Goal: Task Accomplishment & Management: Use online tool/utility

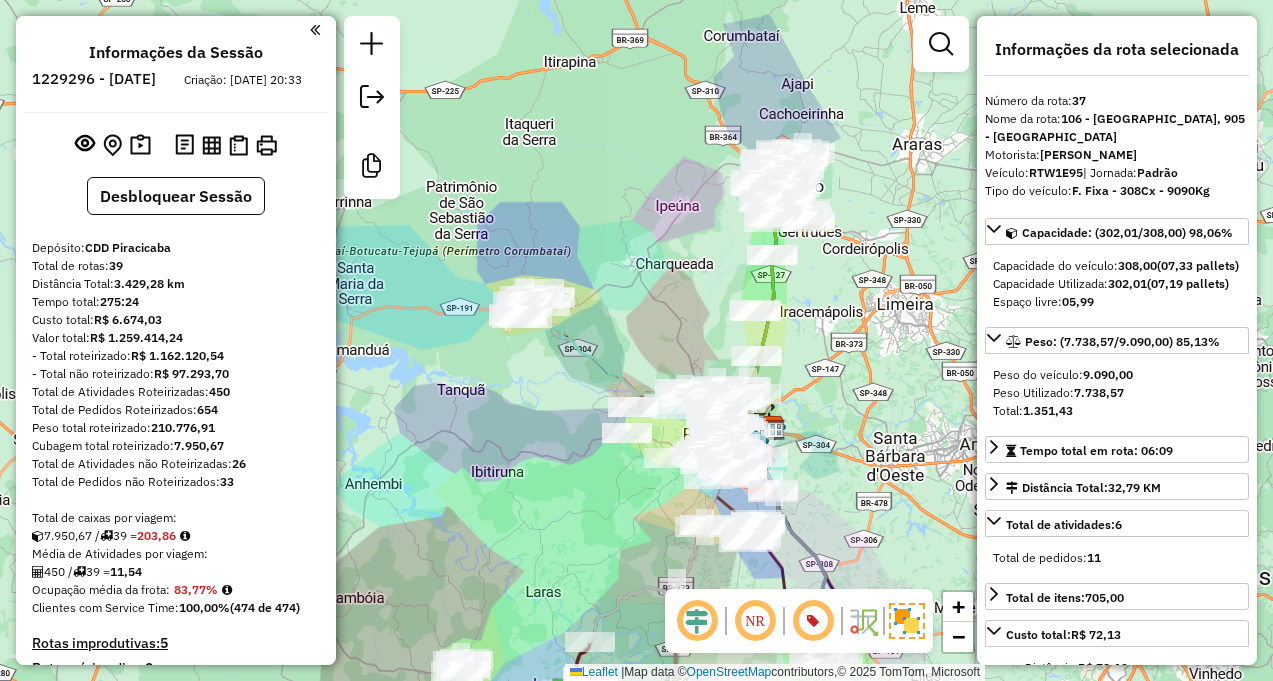
select select "**********"
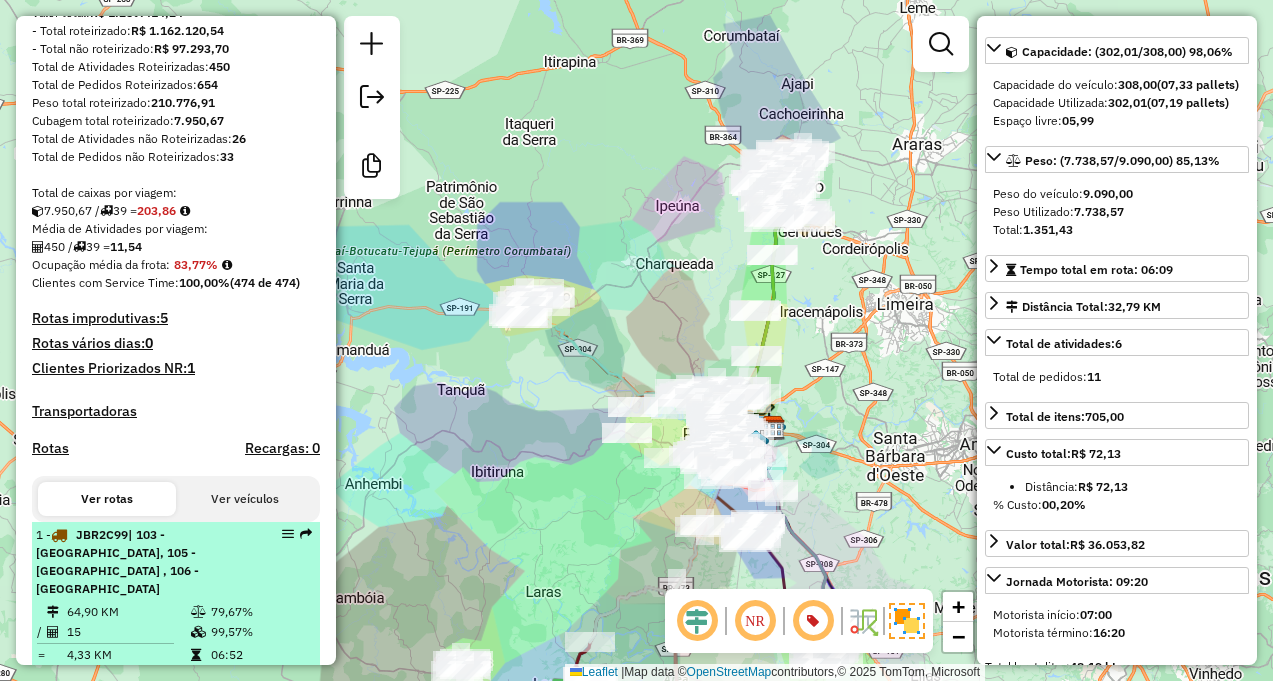
scroll to position [263, 0]
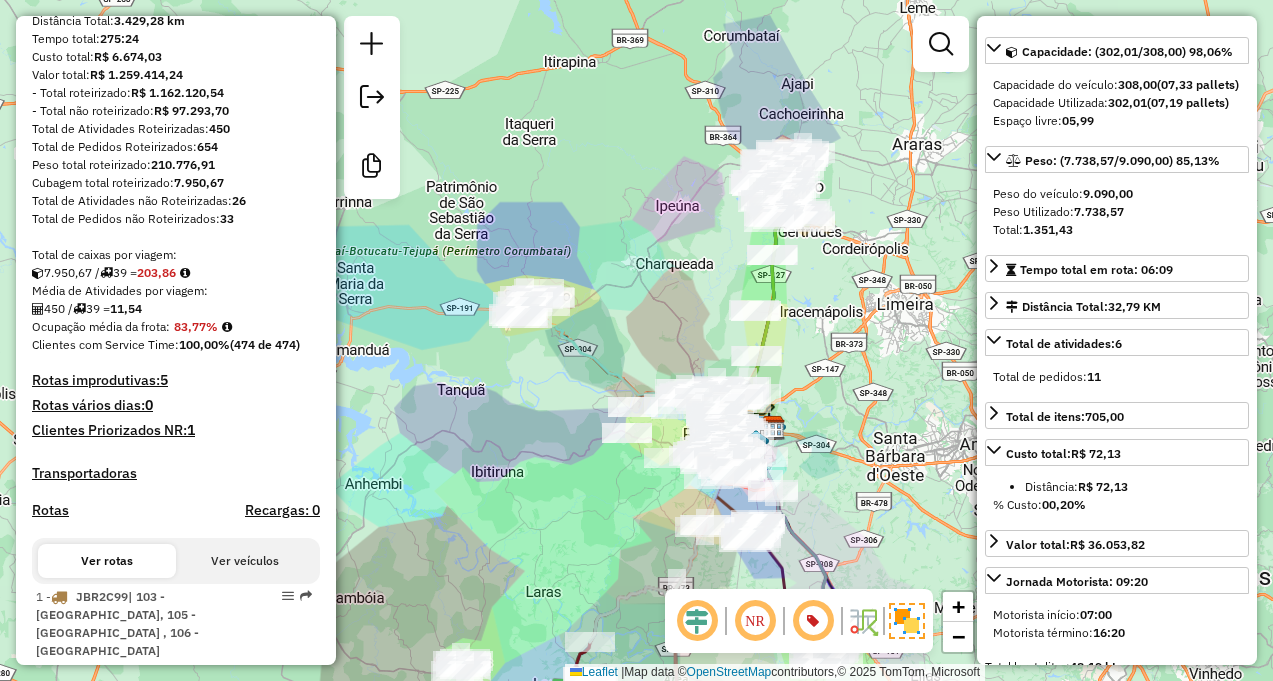
click at [146, 389] on h4 "Rotas improdutivas: 5" at bounding box center [176, 380] width 288 height 17
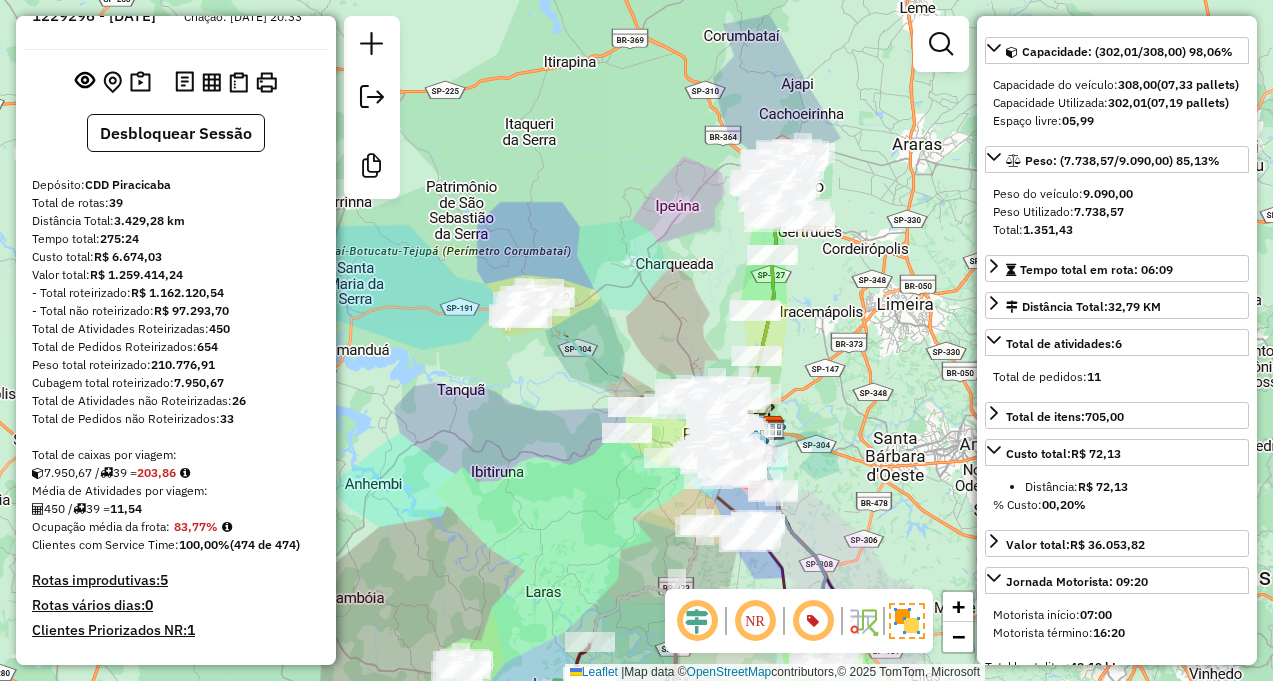
scroll to position [0, 0]
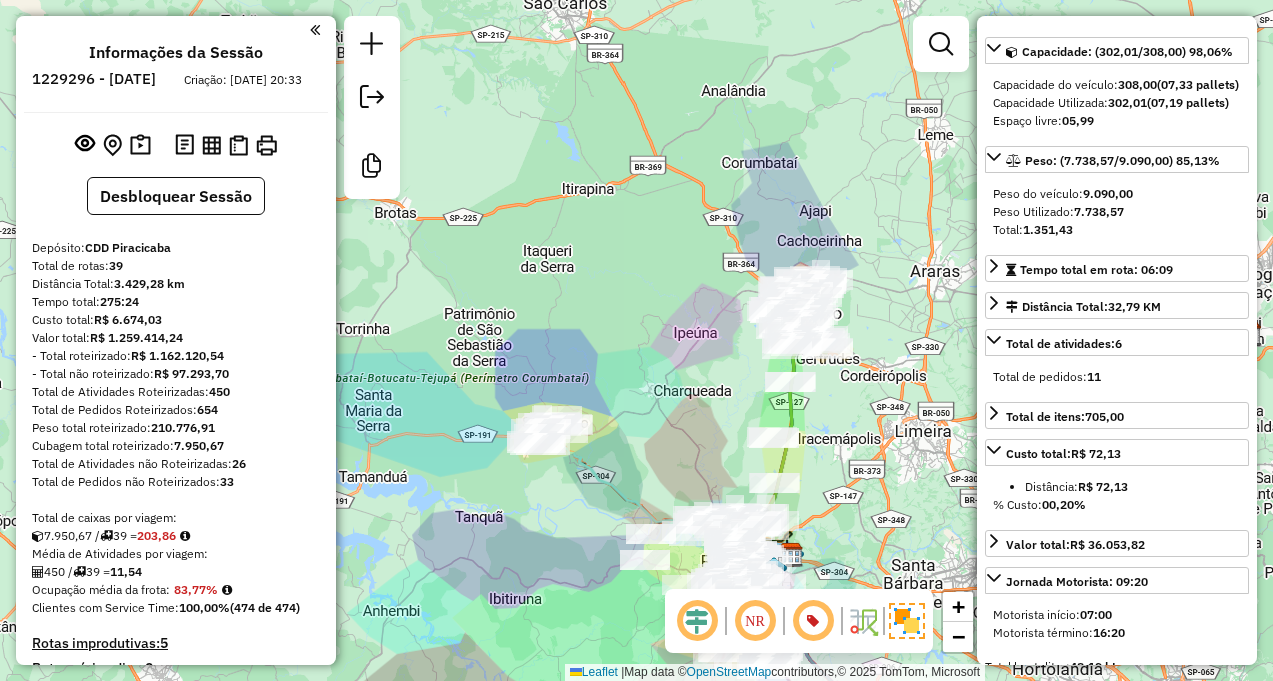
drag, startPoint x: 573, startPoint y: 107, endPoint x: 575, endPoint y: 234, distance: 127.0
click at [592, 218] on div "Janela de atendimento Grade de atendimento Capacidade Transportadoras Veículos …" at bounding box center [636, 340] width 1273 height 681
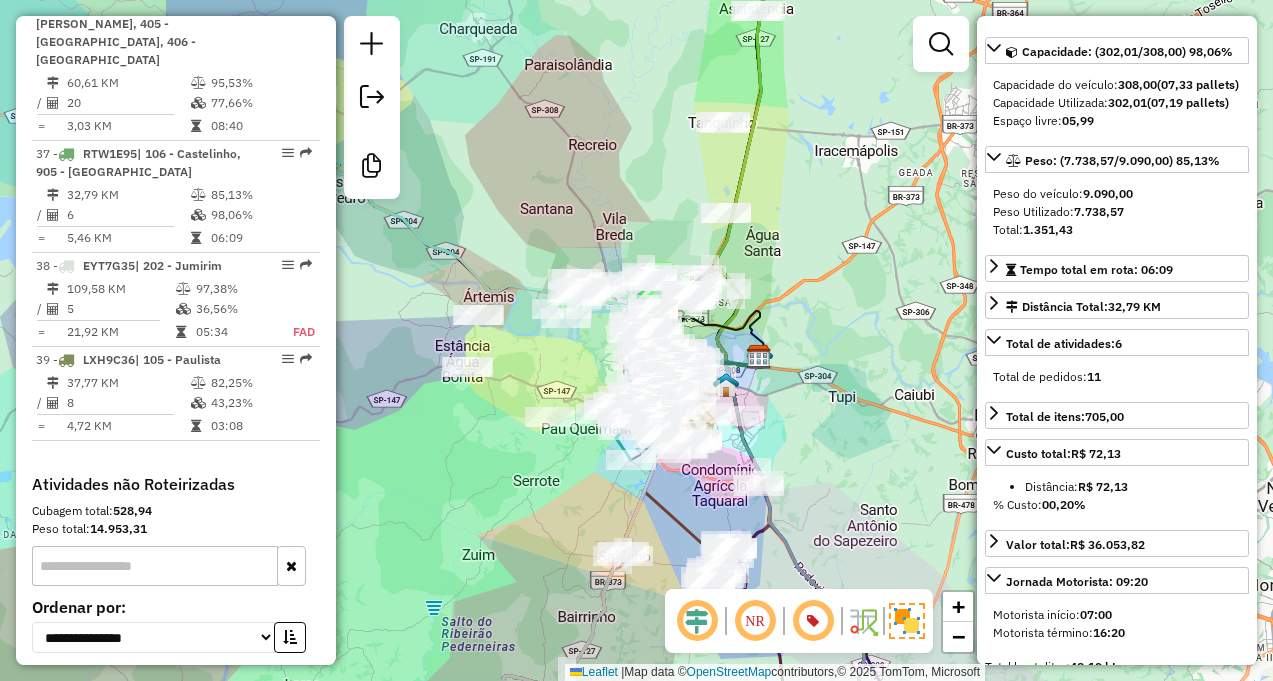
scroll to position [4952, 0]
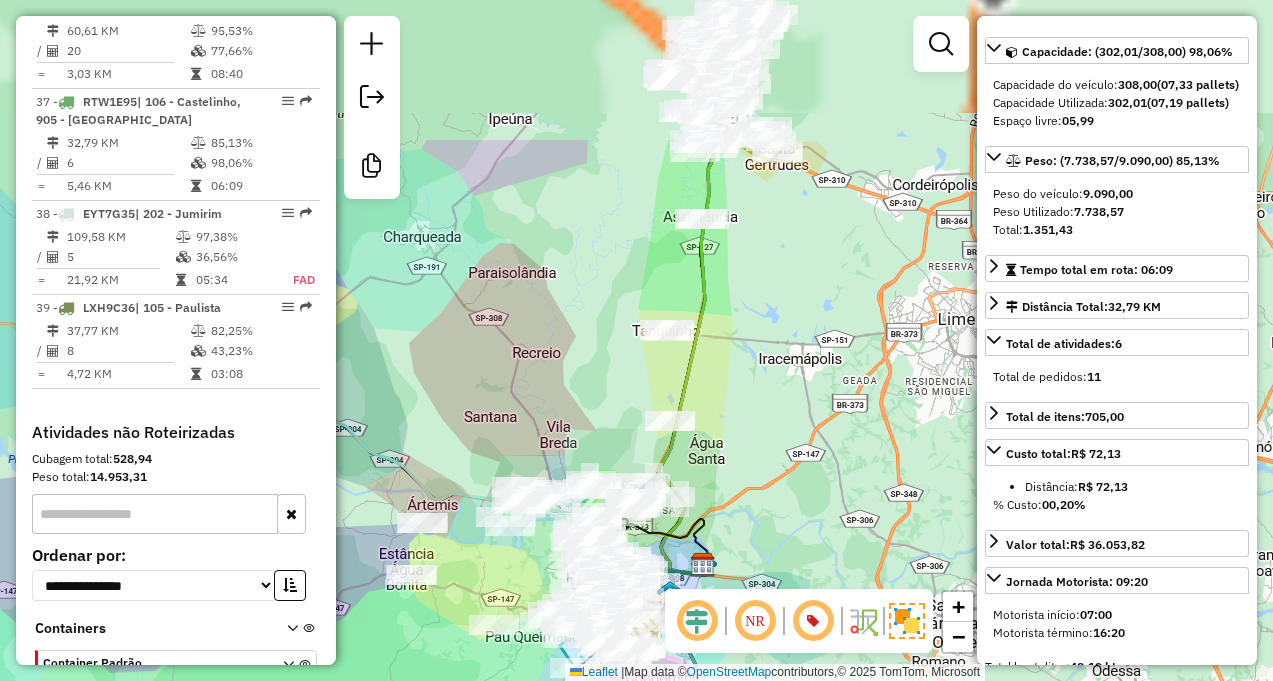
drag, startPoint x: 799, startPoint y: 182, endPoint x: 741, endPoint y: 397, distance: 222.7
click at [741, 397] on div "Janela de atendimento Grade de atendimento Capacidade Transportadoras Veículos …" at bounding box center [636, 340] width 1273 height 681
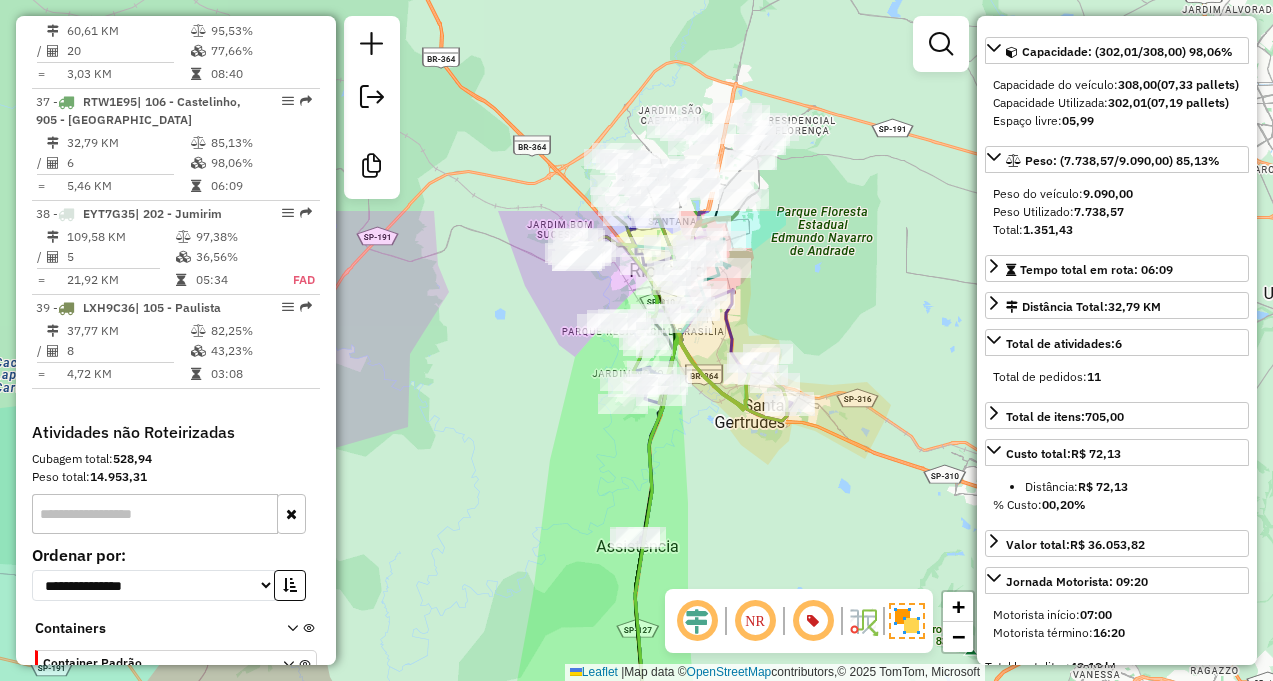
drag, startPoint x: 722, startPoint y: 201, endPoint x: 667, endPoint y: 421, distance: 226.8
click at [669, 429] on icon at bounding box center [656, 685] width 195 height 686
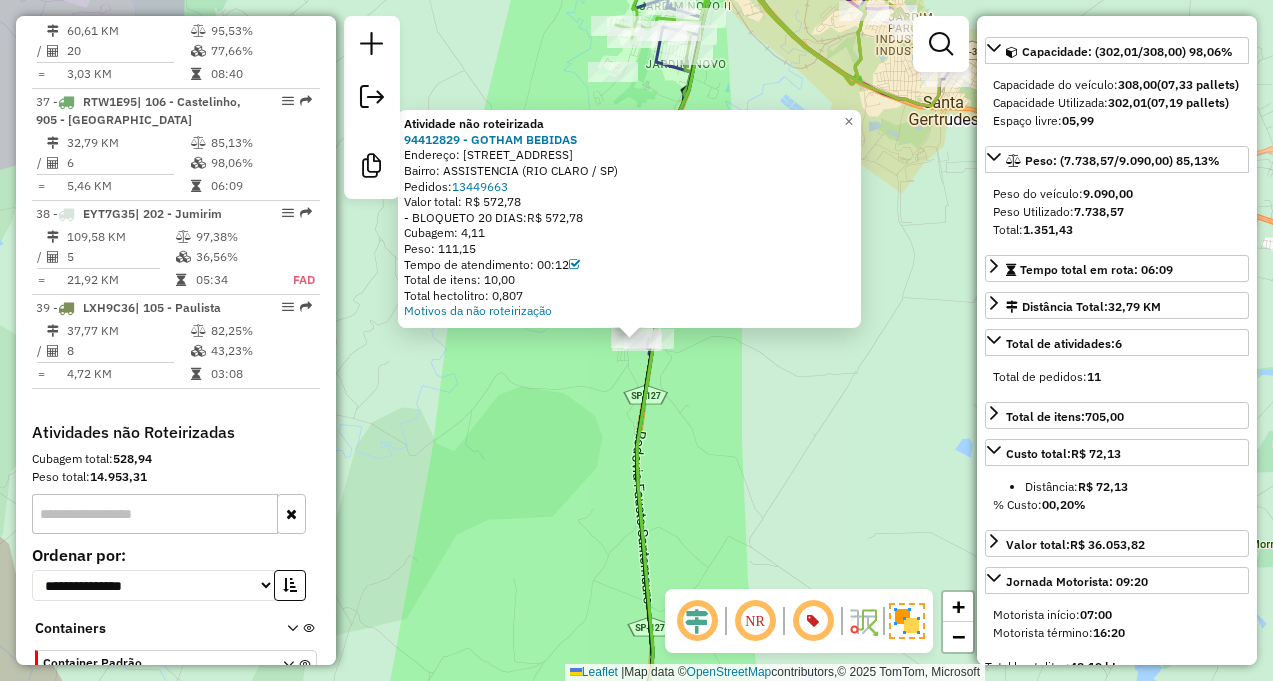
click at [650, 531] on icon at bounding box center [753, 348] width 241 height 801
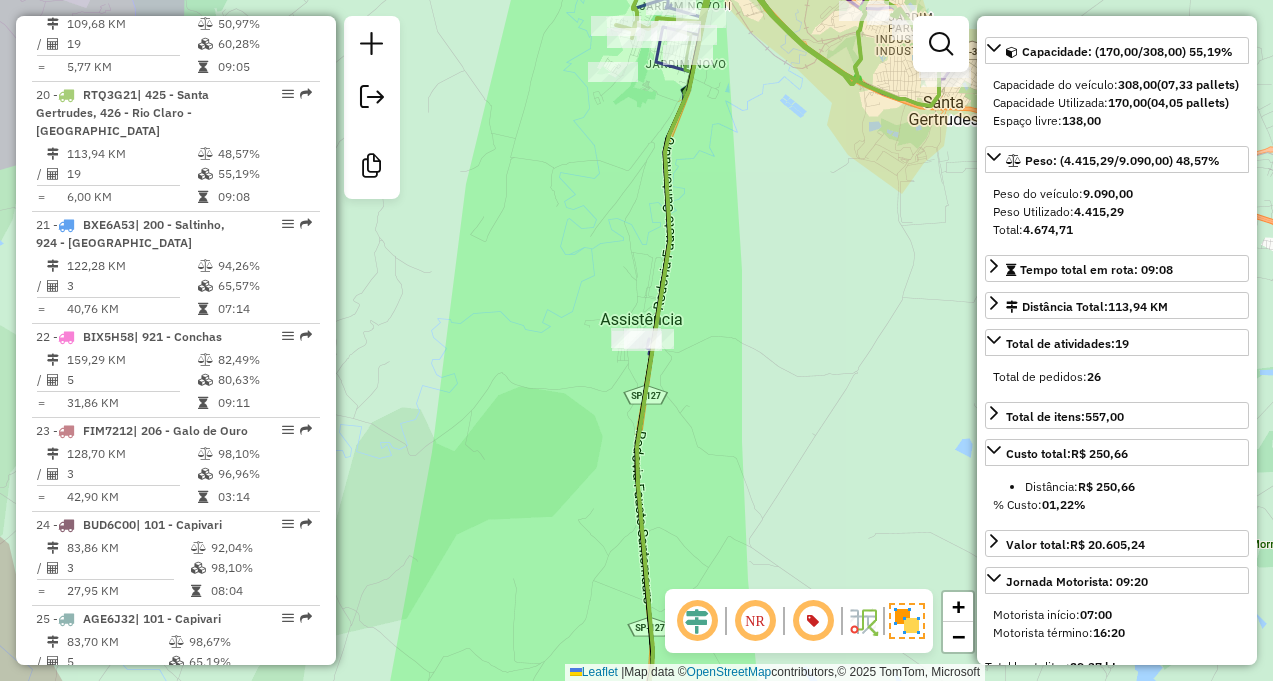
scroll to position [3049, 0]
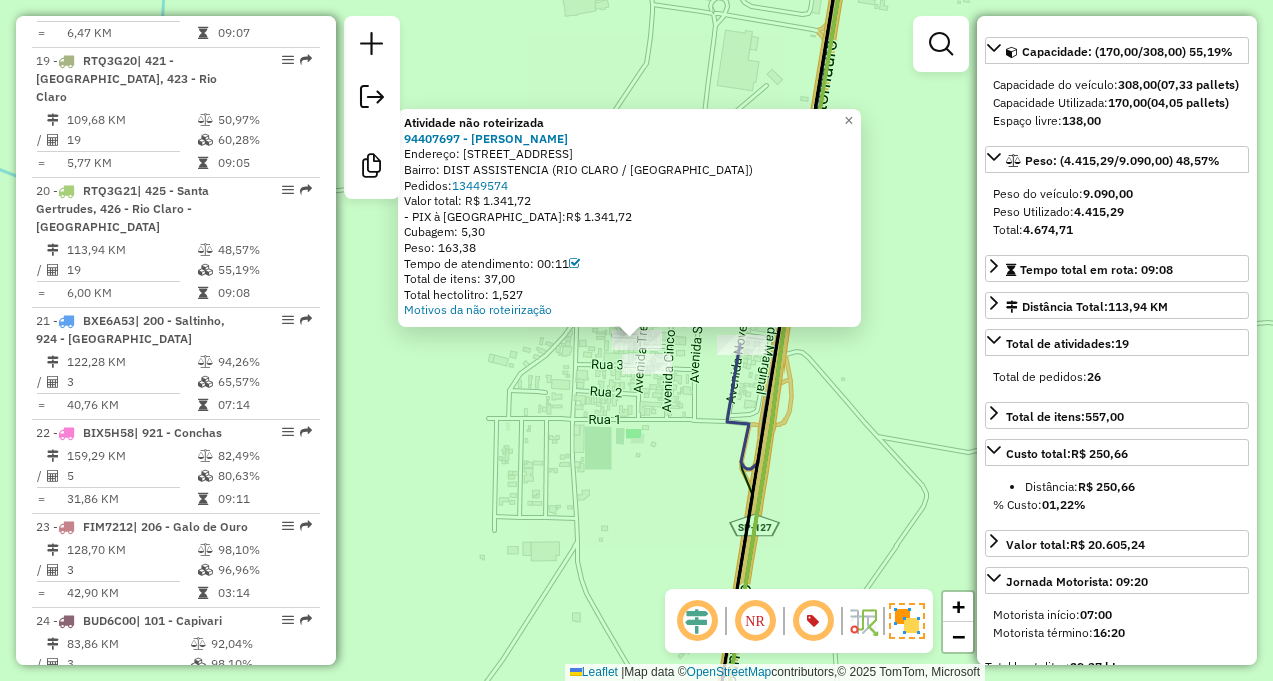
click at [631, 422] on div "Atividade não roteirizada 94407697 - LEANDRO PEREIRA DOS Endereço: R 4 ASSISTEN…" at bounding box center [636, 340] width 1273 height 681
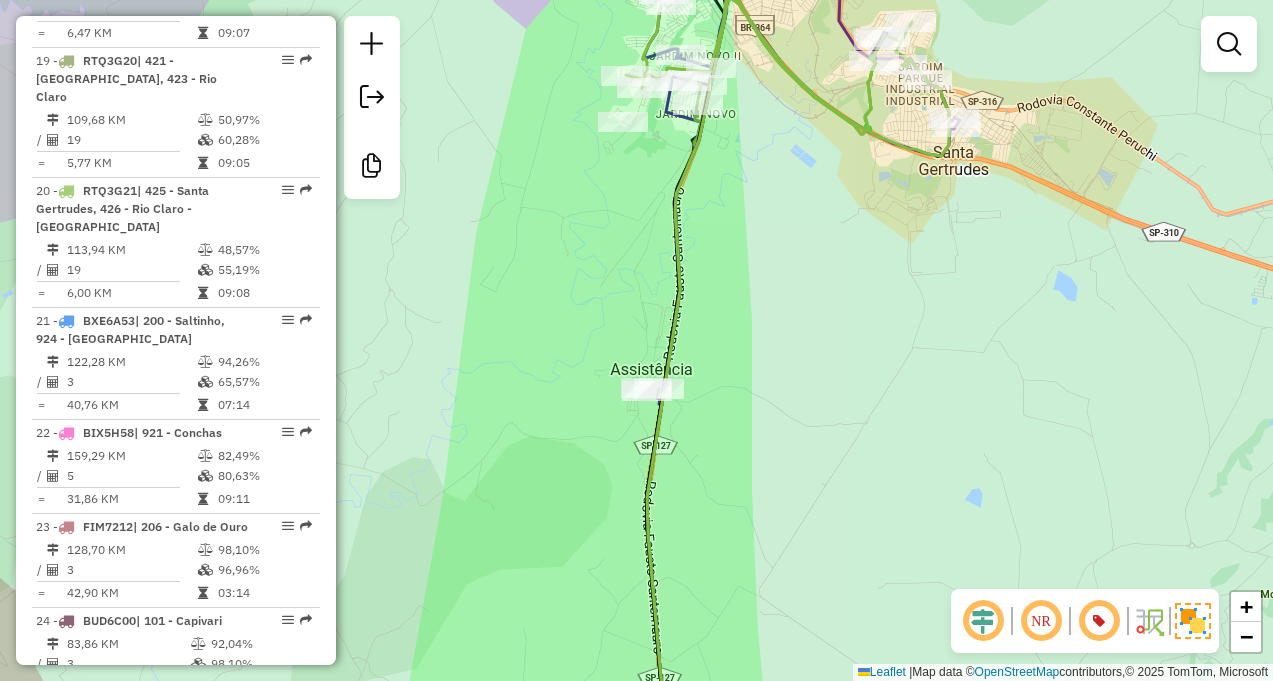
drag, startPoint x: 637, startPoint y: 326, endPoint x: 650, endPoint y: 231, distance: 95.9
click at [645, 266] on div "Janela de atendimento Grade de atendimento Capacidade Transportadoras Veículos …" at bounding box center [636, 340] width 1273 height 681
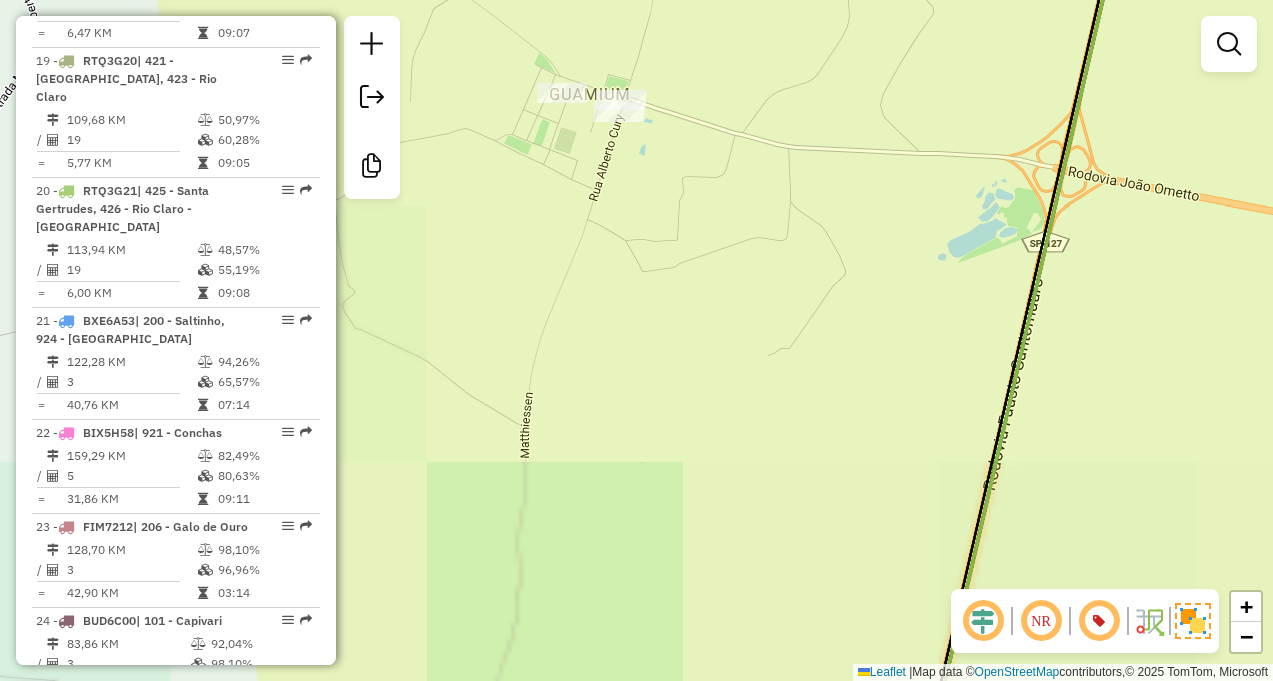
drag, startPoint x: 621, startPoint y: 198, endPoint x: 616, endPoint y: 218, distance: 20.6
click at [616, 224] on div "Janela de atendimento Grade de atendimento Capacidade Transportadoras Veículos …" at bounding box center [636, 340] width 1273 height 681
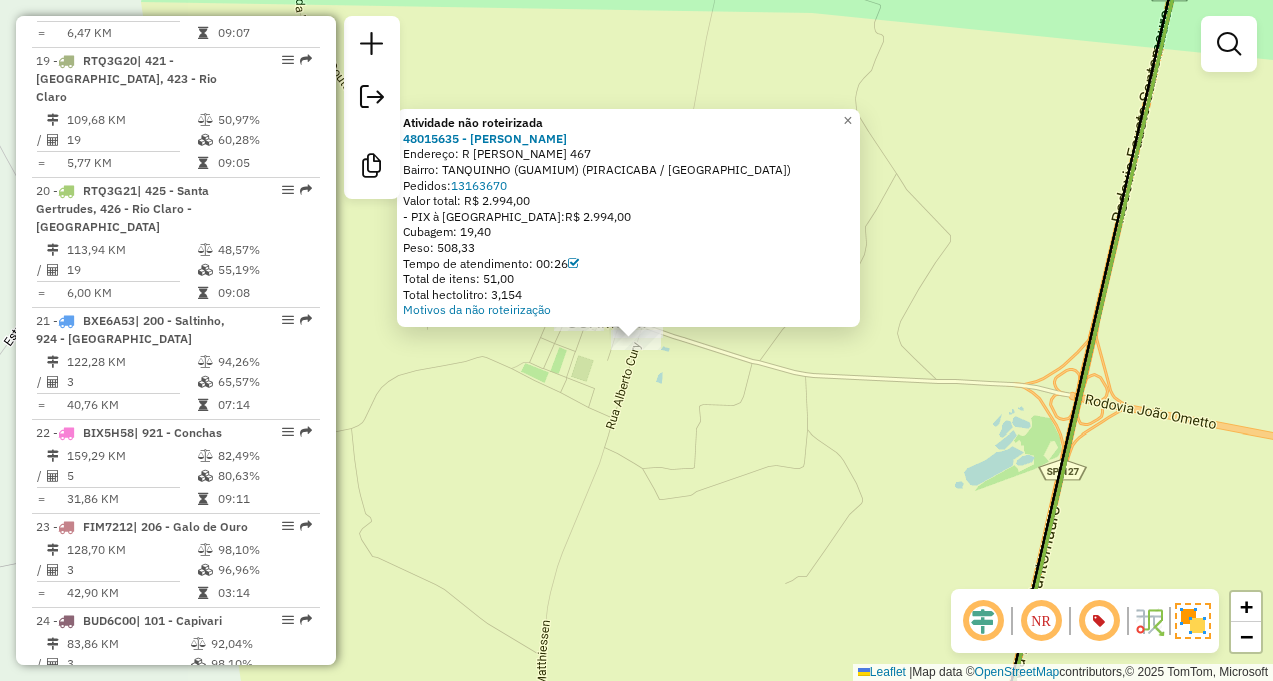
click at [647, 399] on div "Atividade não roteirizada 48015635 - VILMA MARIA BORGES D Endereço: R ALBERTO C…" at bounding box center [636, 340] width 1273 height 681
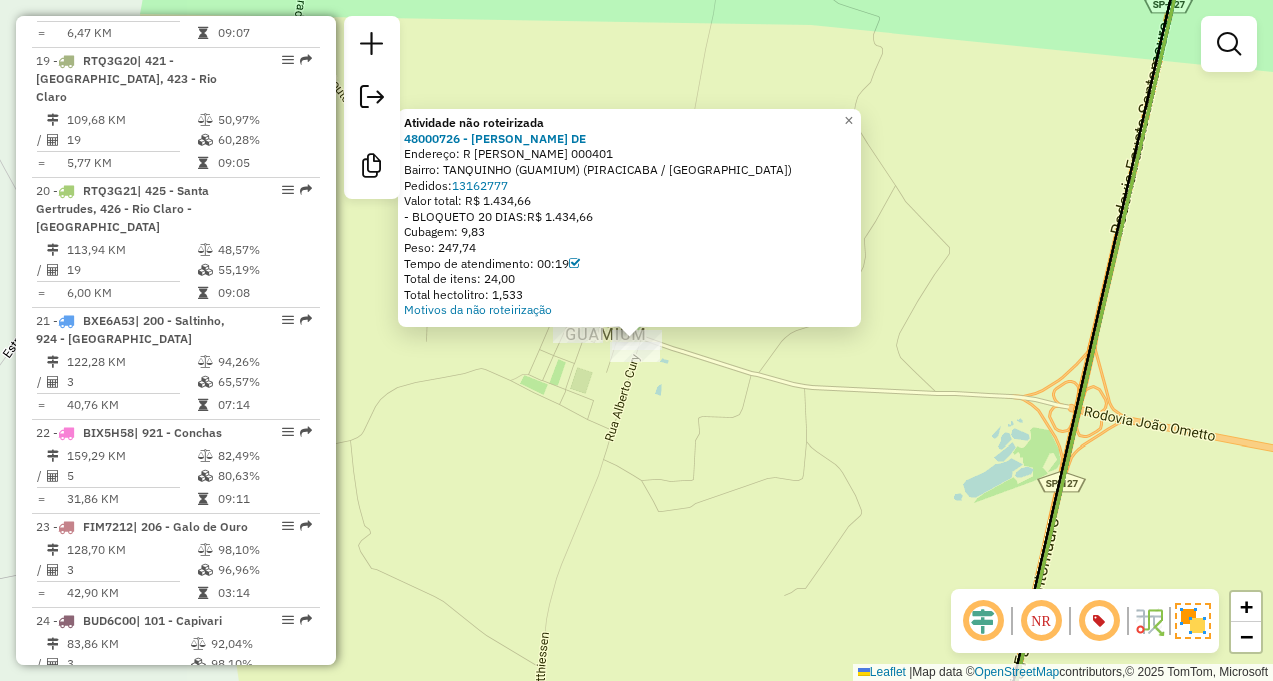
click at [688, 381] on div "Atividade não roteirizada 48000726 - LUIS CLAUDINEI G. DE Endereço: R ALBERTO C…" at bounding box center [636, 340] width 1273 height 681
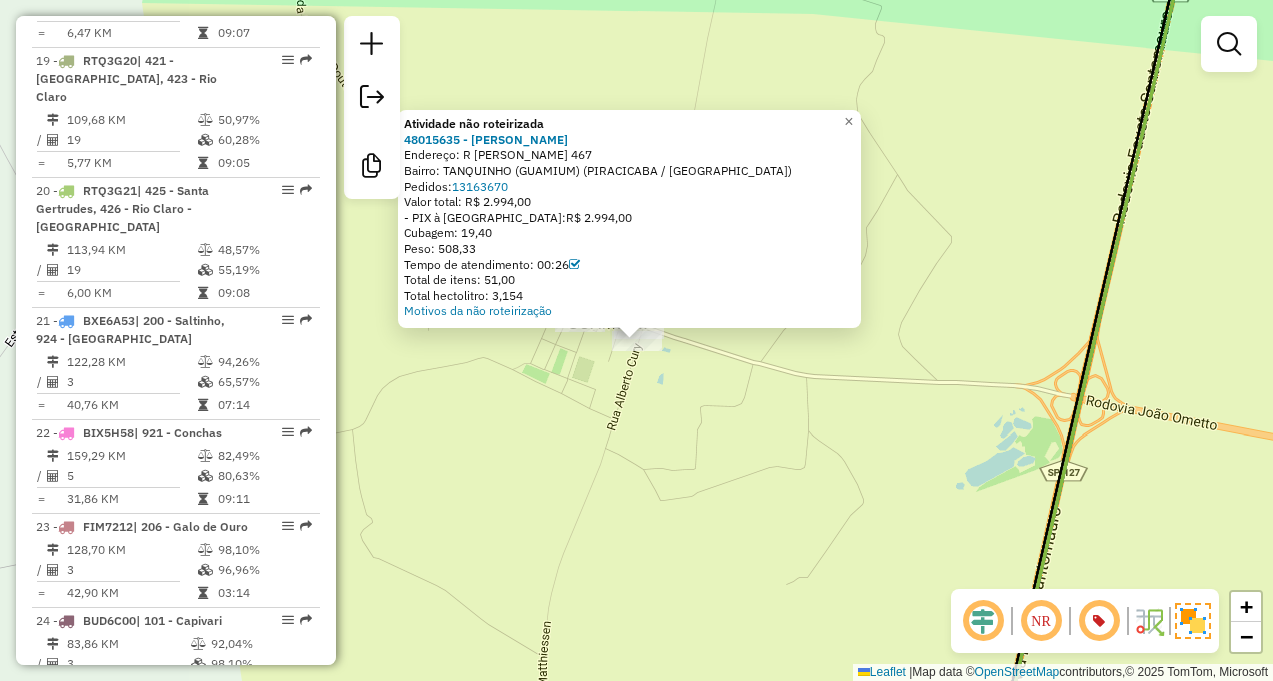
click at [685, 380] on div "Atividade não roteirizada 48015635 - VILMA MARIA BORGES D Endereço: R ALBERTO C…" at bounding box center [636, 340] width 1273 height 681
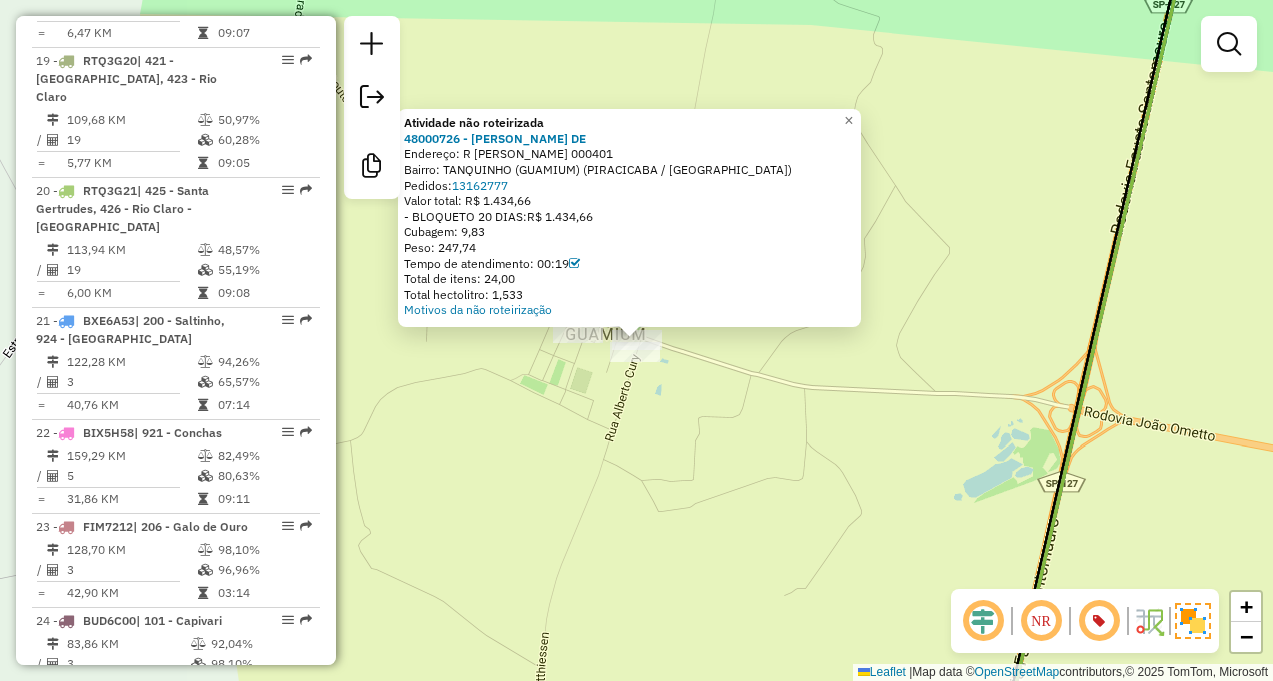
click at [645, 362] on div at bounding box center [635, 352] width 50 height 20
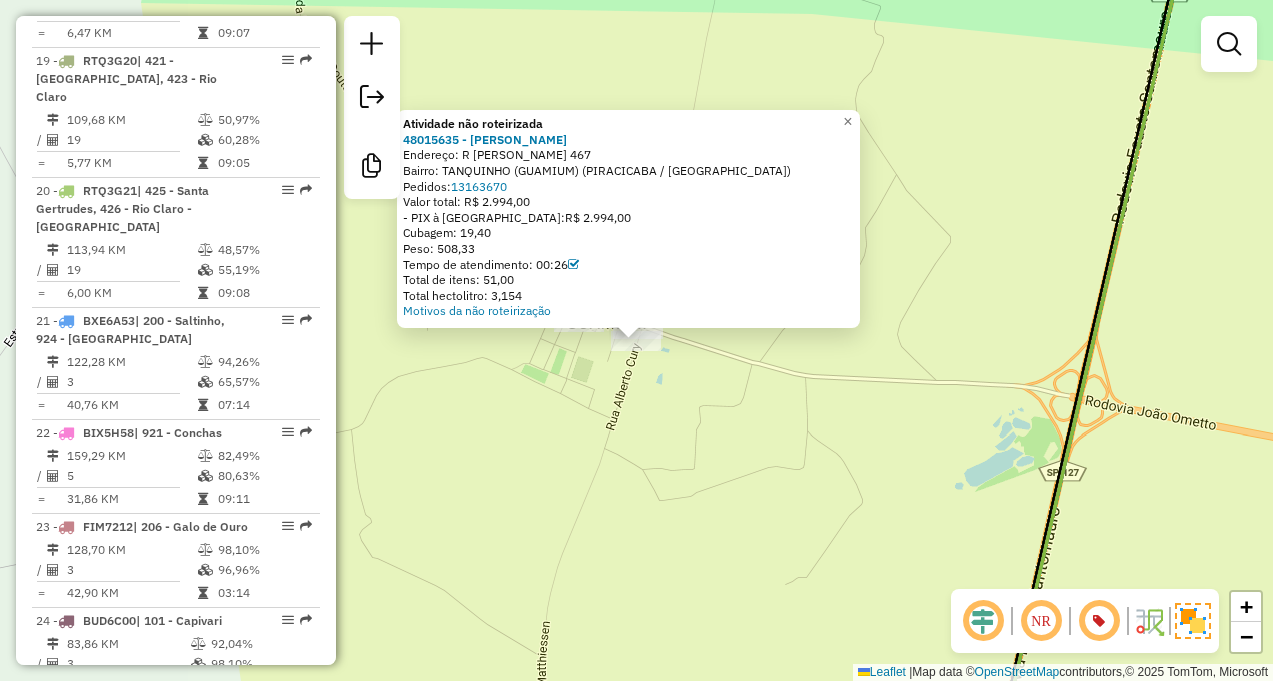
click at [576, 338] on div "Atividade não roteirizada 48015635 - VILMA MARIA BORGES D Endereço: R ALBERTO C…" at bounding box center [636, 340] width 1273 height 681
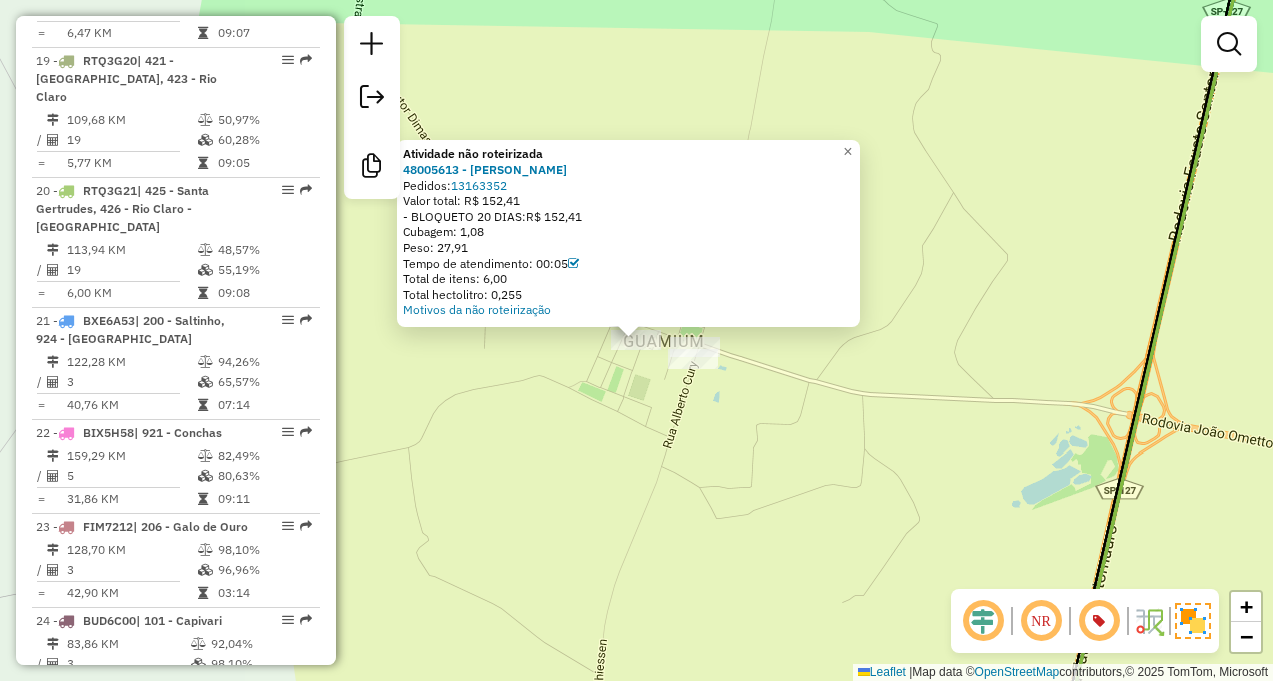
click at [584, 371] on div "Atividade não roteirizada 48005613 - KELI CRISTINA SANTOS Pedidos: 13163352 Val…" at bounding box center [636, 340] width 1273 height 681
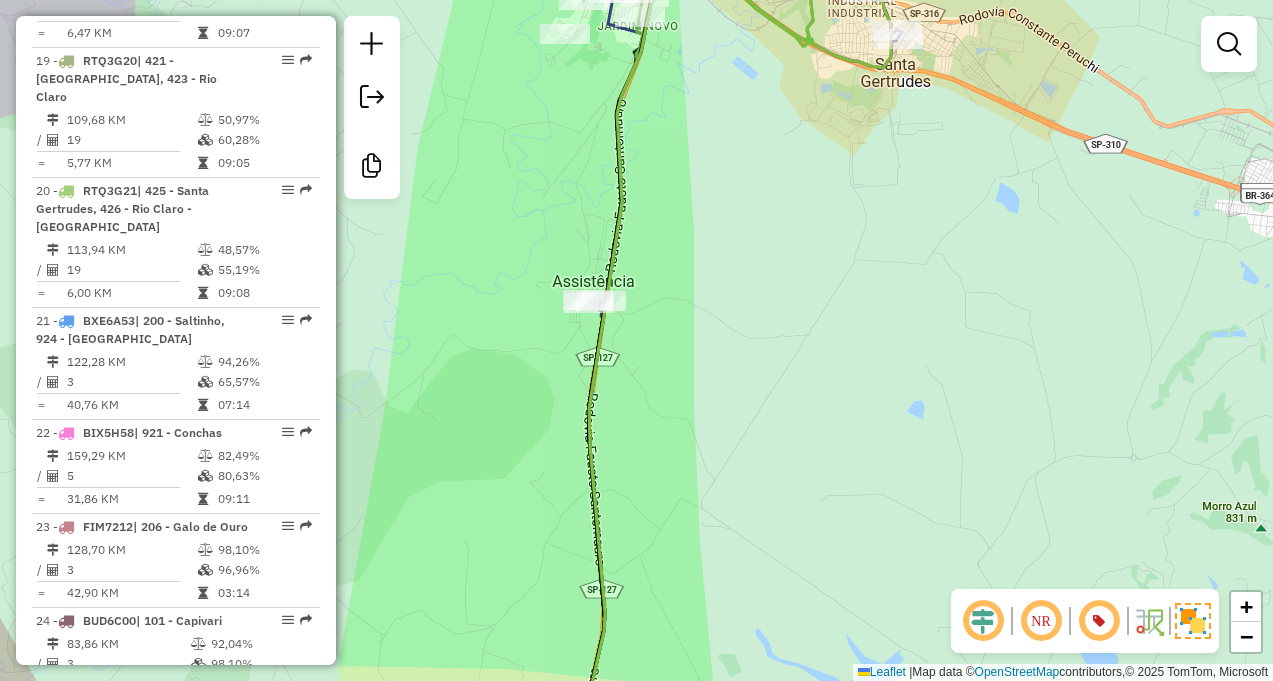
drag, startPoint x: 654, startPoint y: 286, endPoint x: 674, endPoint y: 451, distance: 166.2
click at [674, 451] on div "Janela de atendimento Grade de atendimento Capacidade Transportadoras Veículos …" at bounding box center [636, 340] width 1273 height 681
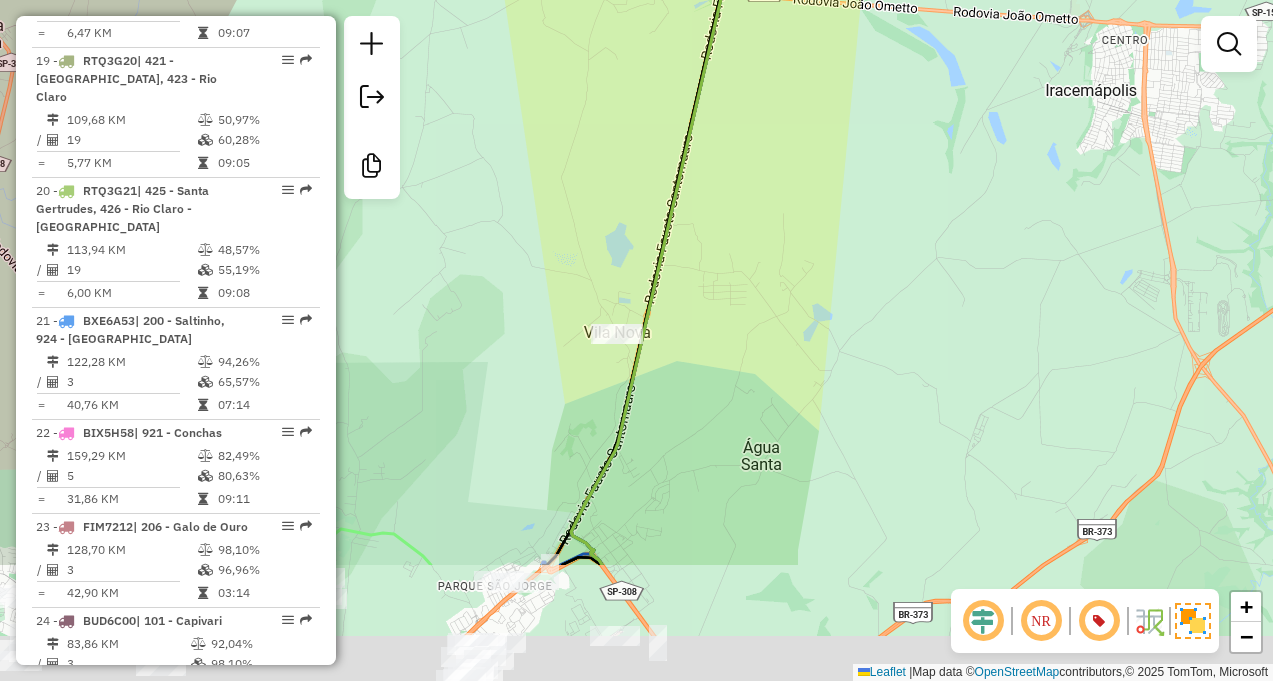
drag, startPoint x: 640, startPoint y: 525, endPoint x: 672, endPoint y: 317, distance: 210.4
click at [673, 317] on div "Janela de atendimento Grade de atendimento Capacidade Transportadoras Veículos …" at bounding box center [636, 340] width 1273 height 681
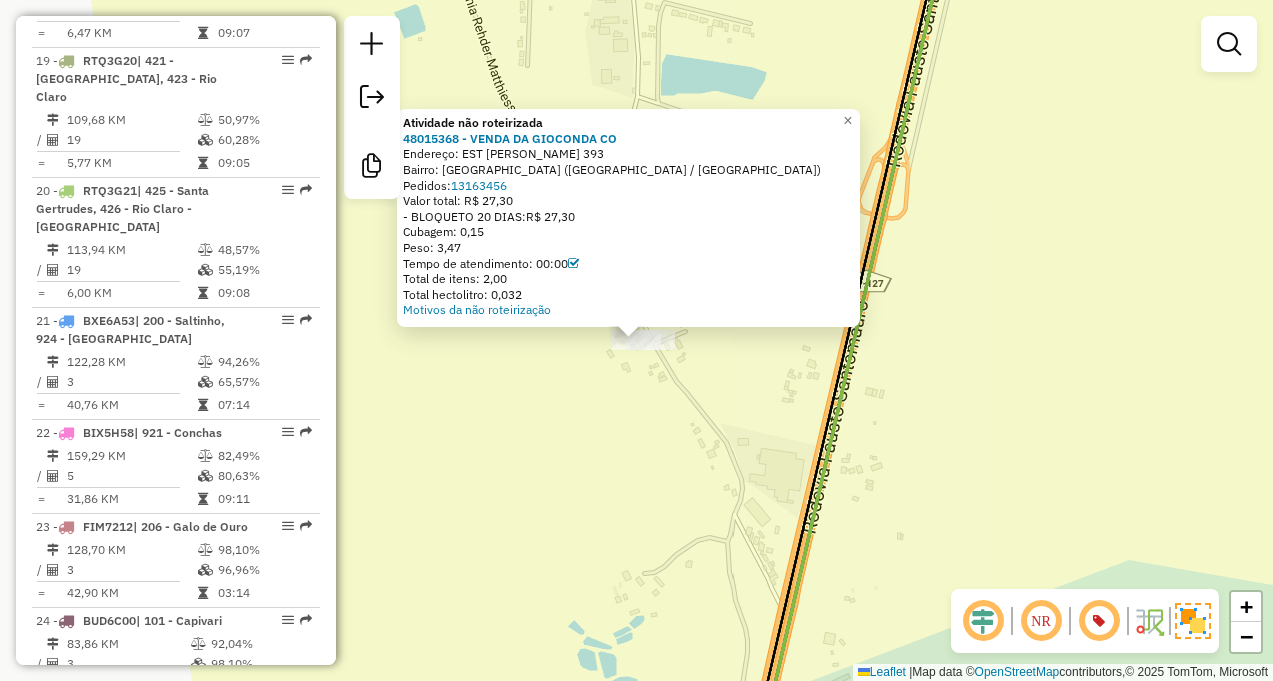
click at [619, 361] on div "Atividade não roteirizada 48015368 - VENDA DA GIOCONDA CO Endereço: EST SOPHIA …" at bounding box center [636, 340] width 1273 height 681
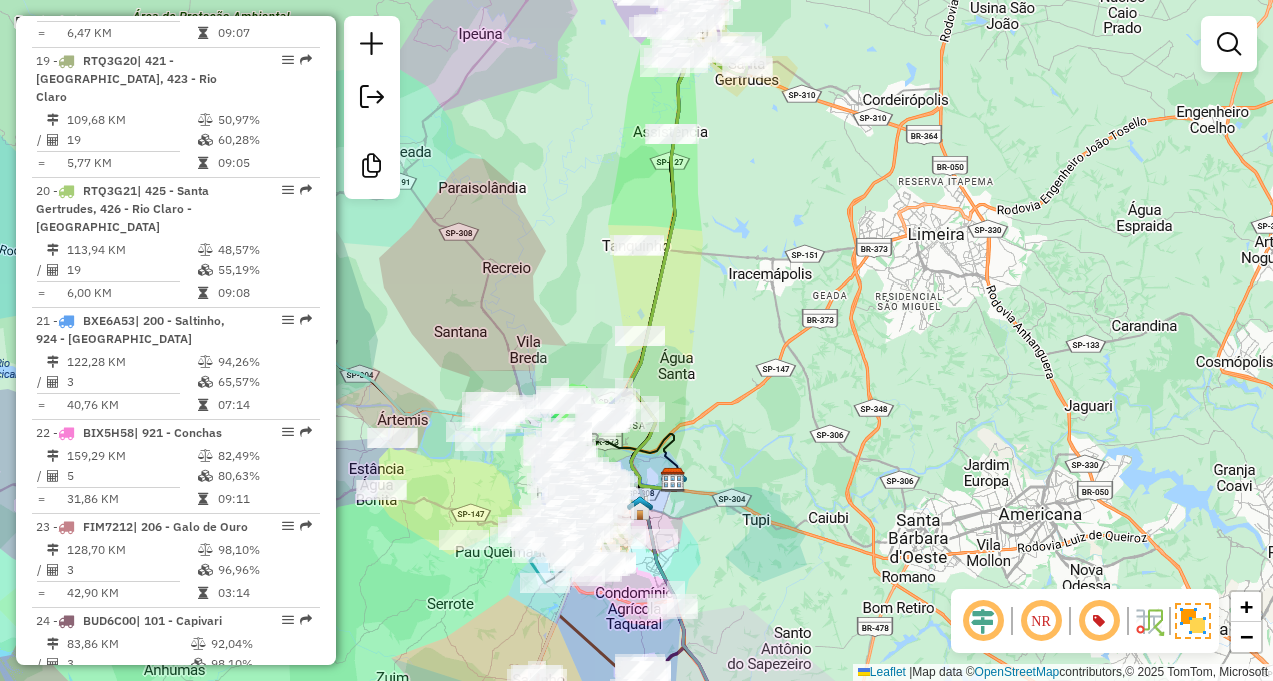
drag, startPoint x: 658, startPoint y: 431, endPoint x: 701, endPoint y: 361, distance: 82.1
click at [701, 363] on div "Janela de atendimento Grade de atendimento Capacidade Transportadoras Veículos …" at bounding box center [636, 340] width 1273 height 681
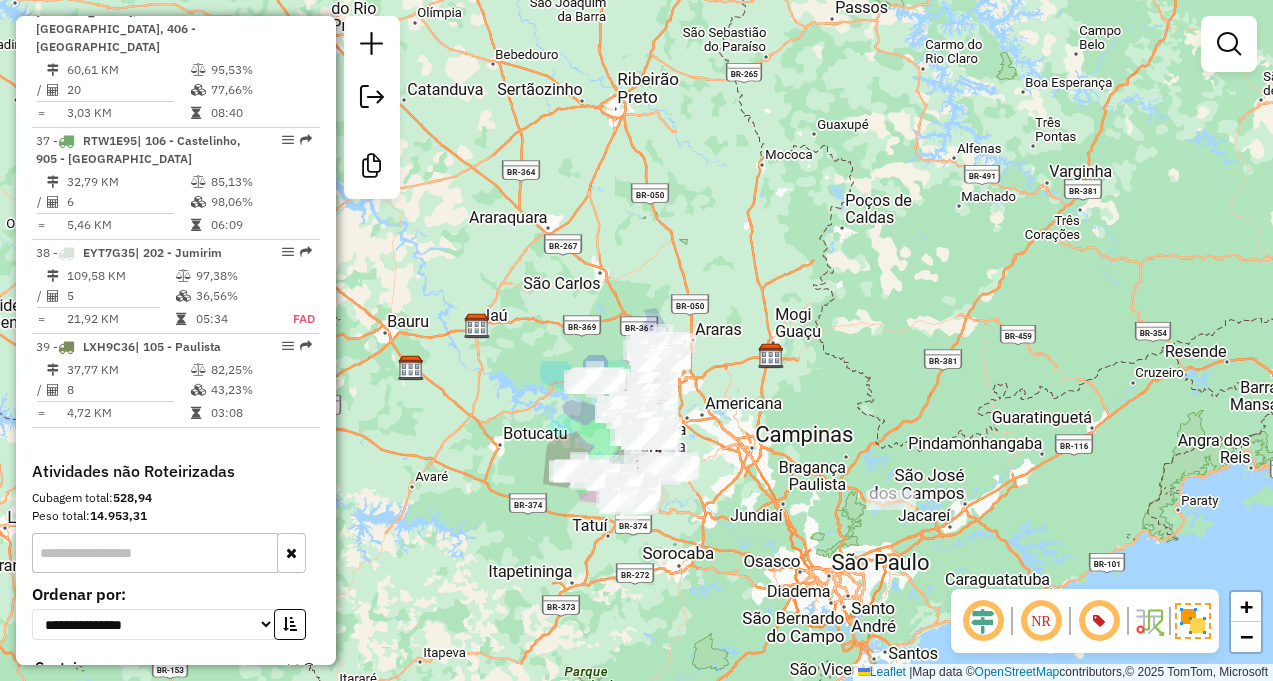
scroll to position [4952, 0]
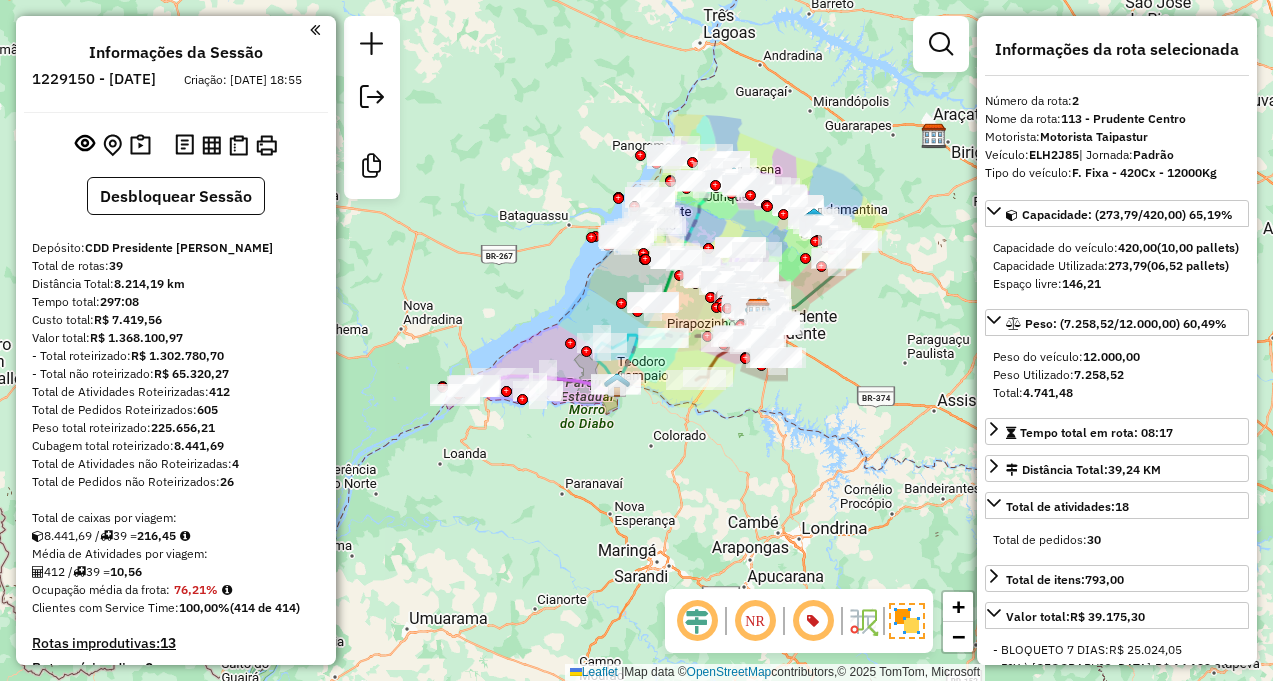
select select "**********"
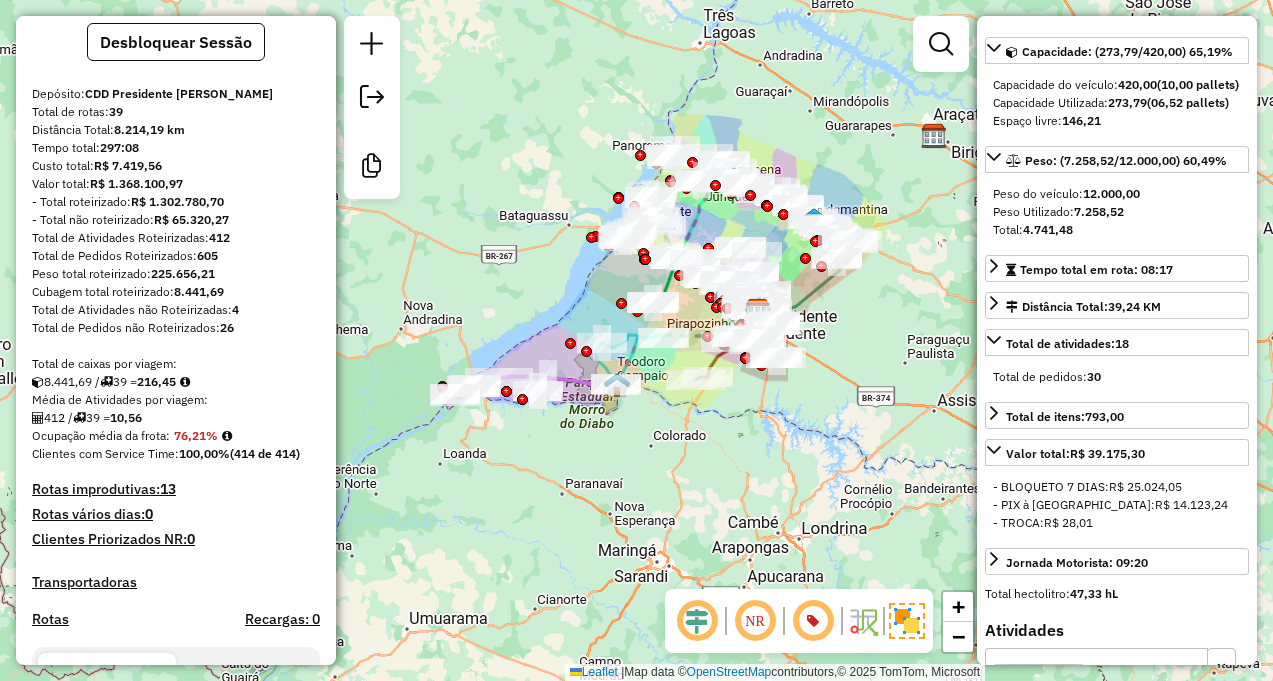
scroll to position [34, 0]
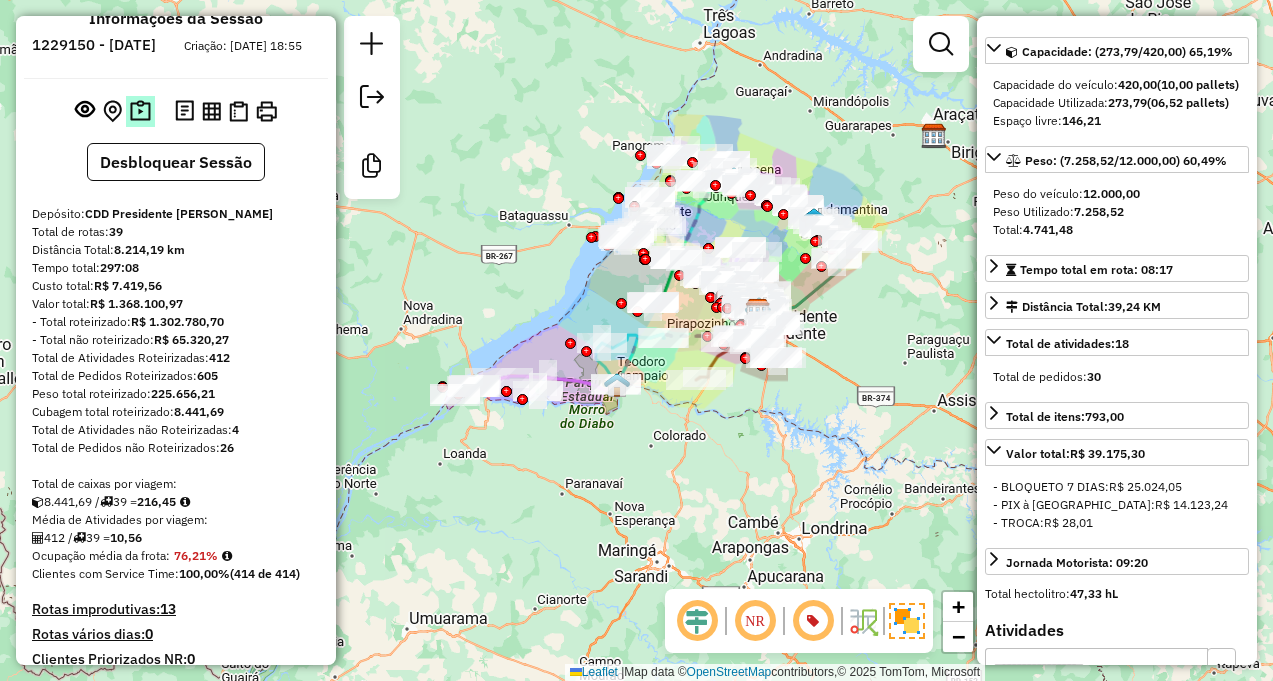
click at [130, 123] on img at bounding box center [140, 111] width 21 height 23
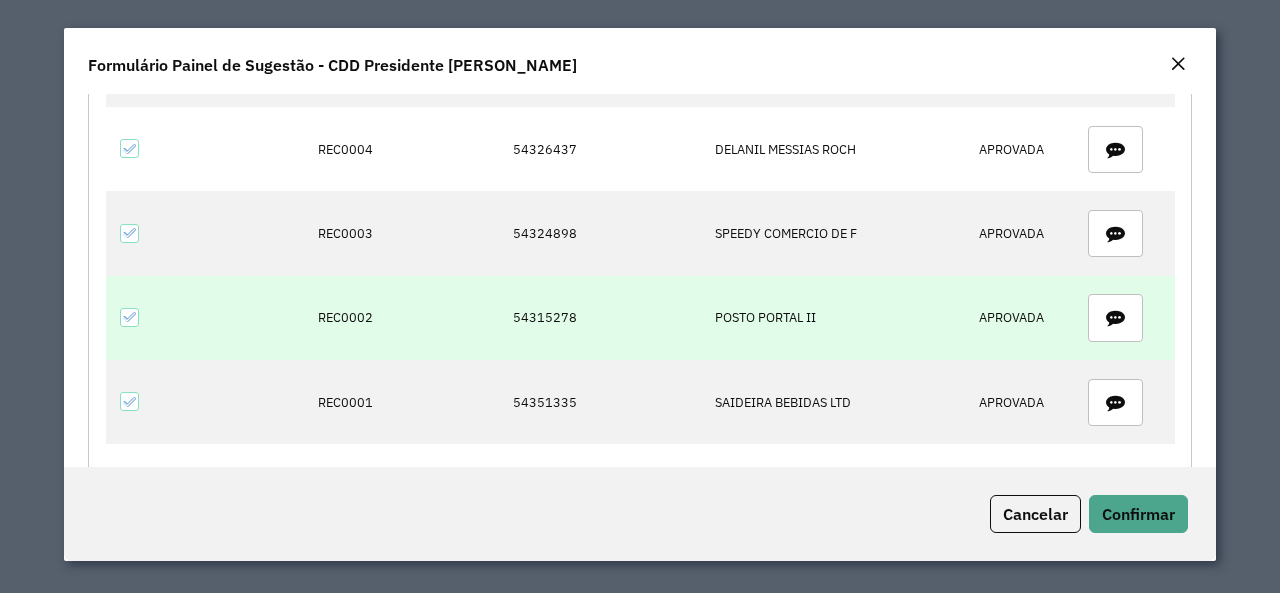
scroll to position [1015, 0]
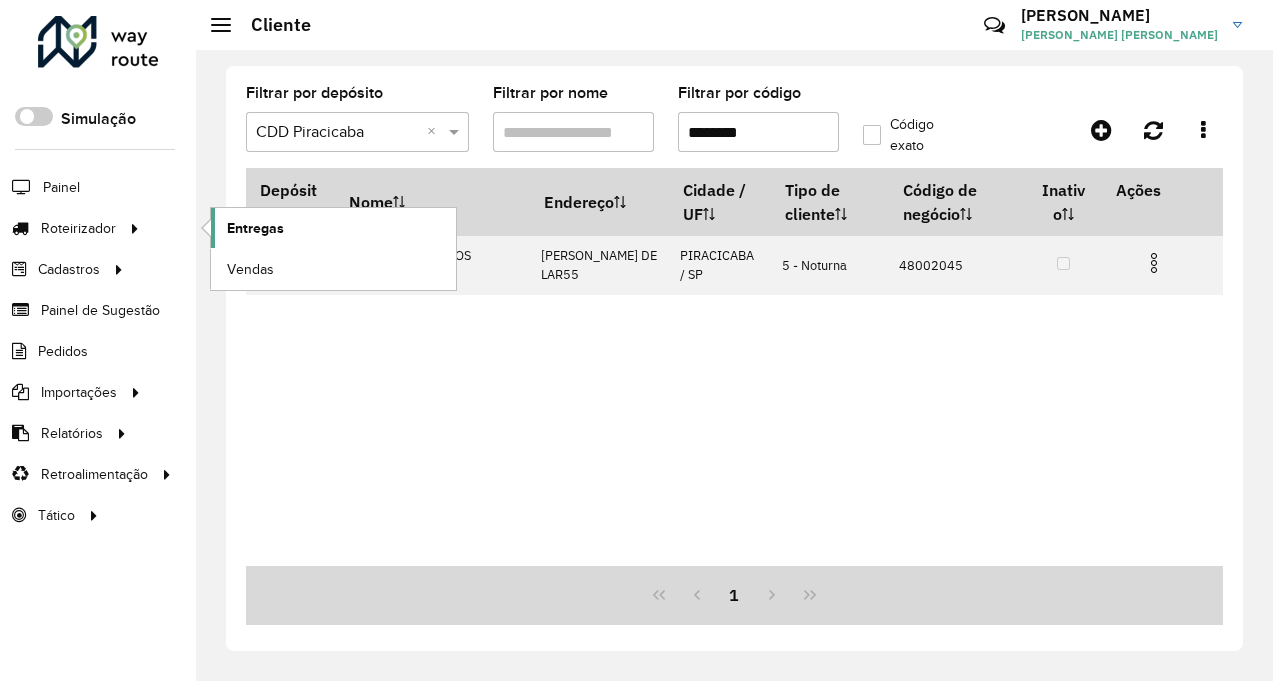
click at [242, 221] on span "Entregas" at bounding box center [255, 228] width 57 height 21
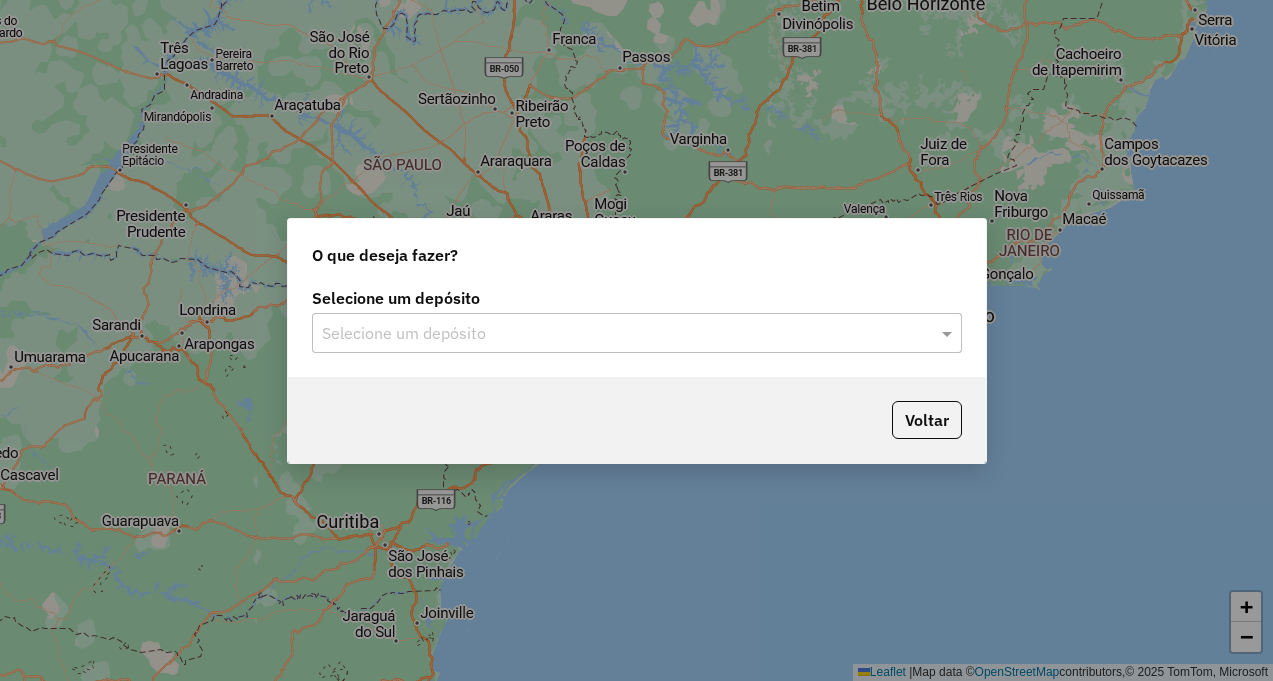
click at [460, 343] on input "text" at bounding box center [617, 334] width 590 height 24
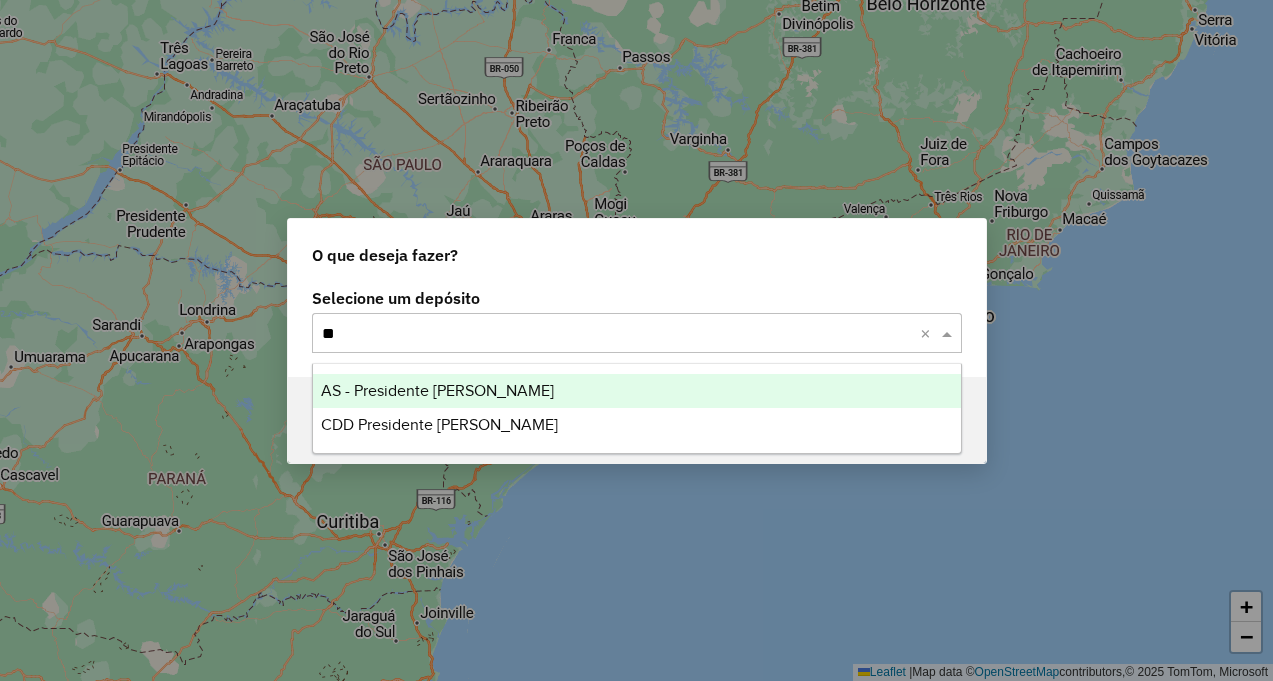
type input "***"
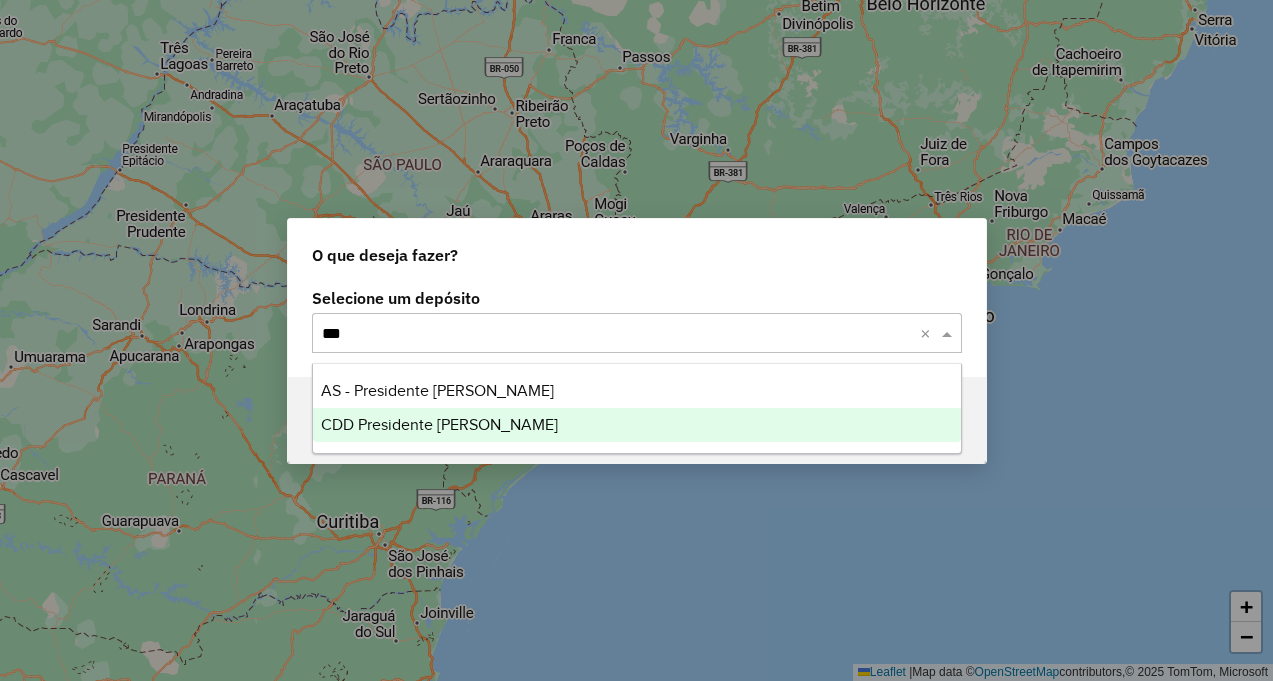
click at [479, 429] on span "CDD Presidente Prudente" at bounding box center [439, 424] width 237 height 17
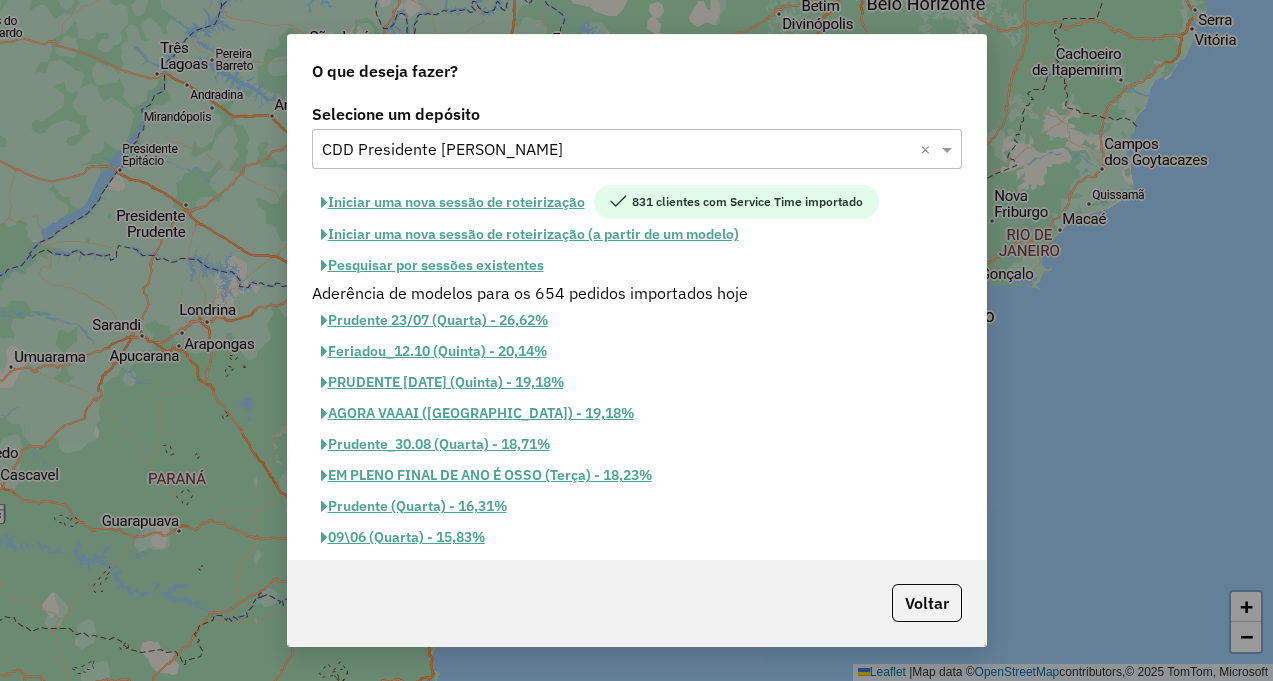
click at [513, 270] on button "Pesquisar por sessões existentes" at bounding box center [432, 265] width 241 height 31
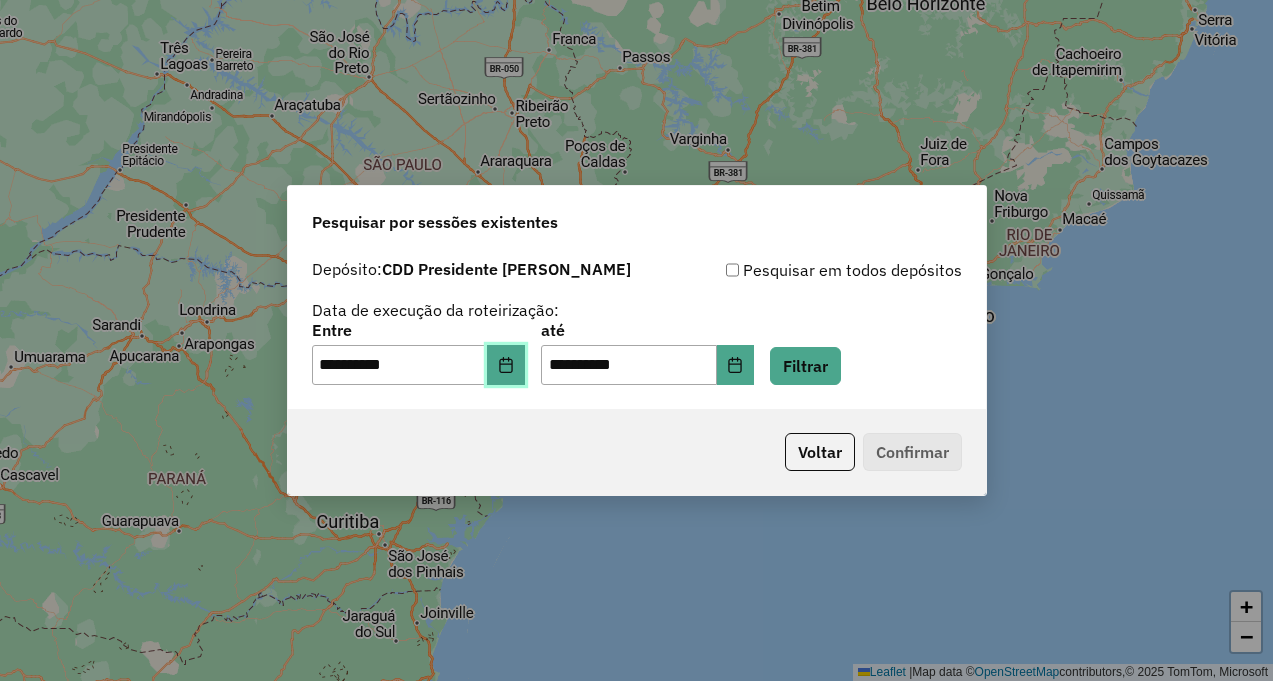
click at [514, 368] on icon "Choose Date" at bounding box center [506, 365] width 16 height 16
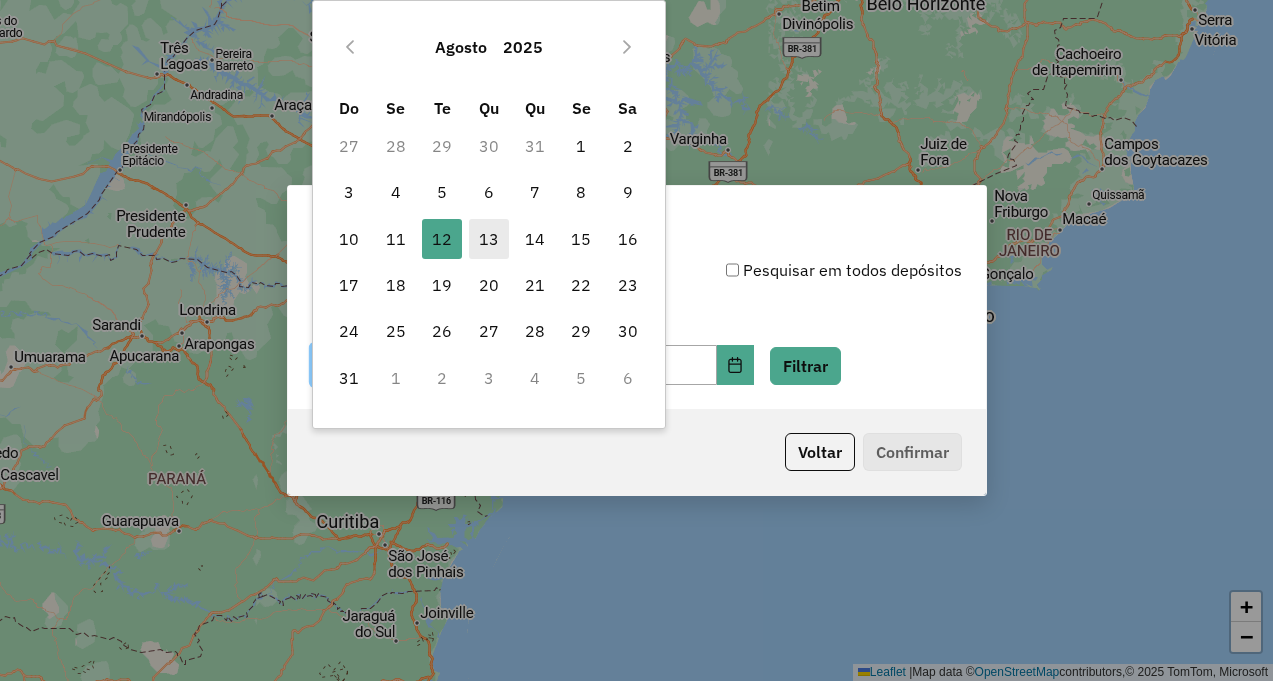
click at [497, 240] on span "13" at bounding box center [489, 239] width 40 height 40
type input "**********"
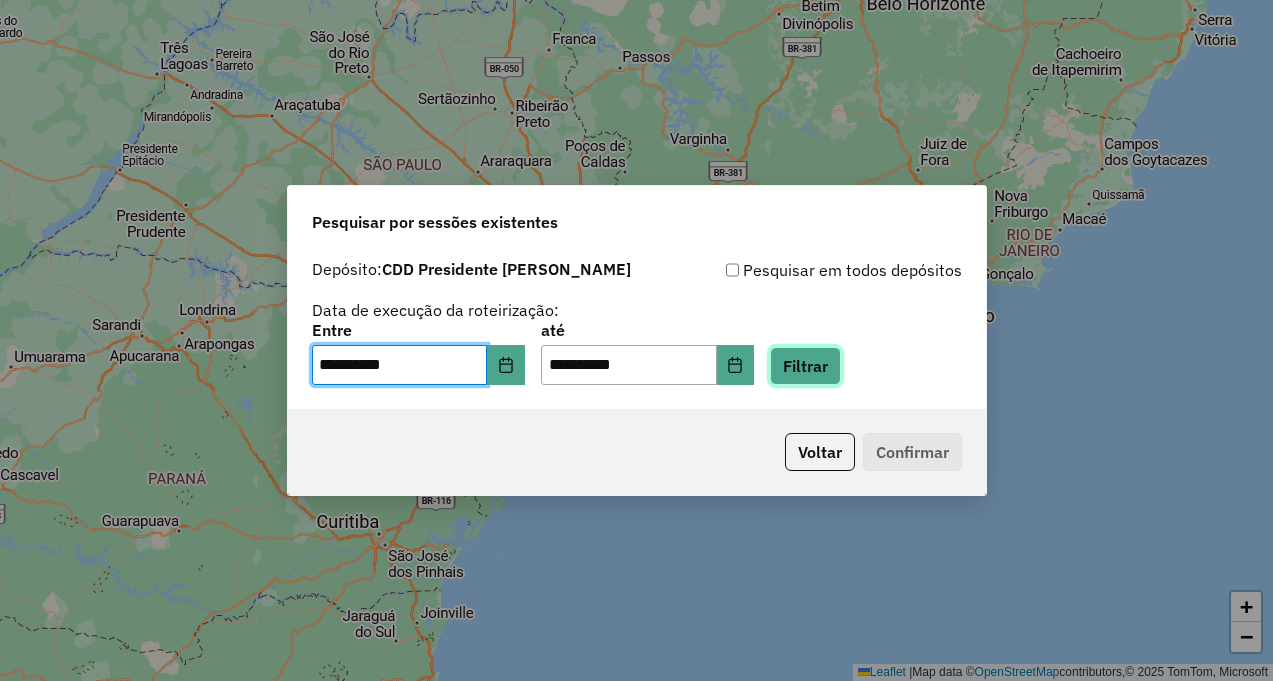
click at [814, 369] on button "Filtrar" at bounding box center [805, 366] width 71 height 38
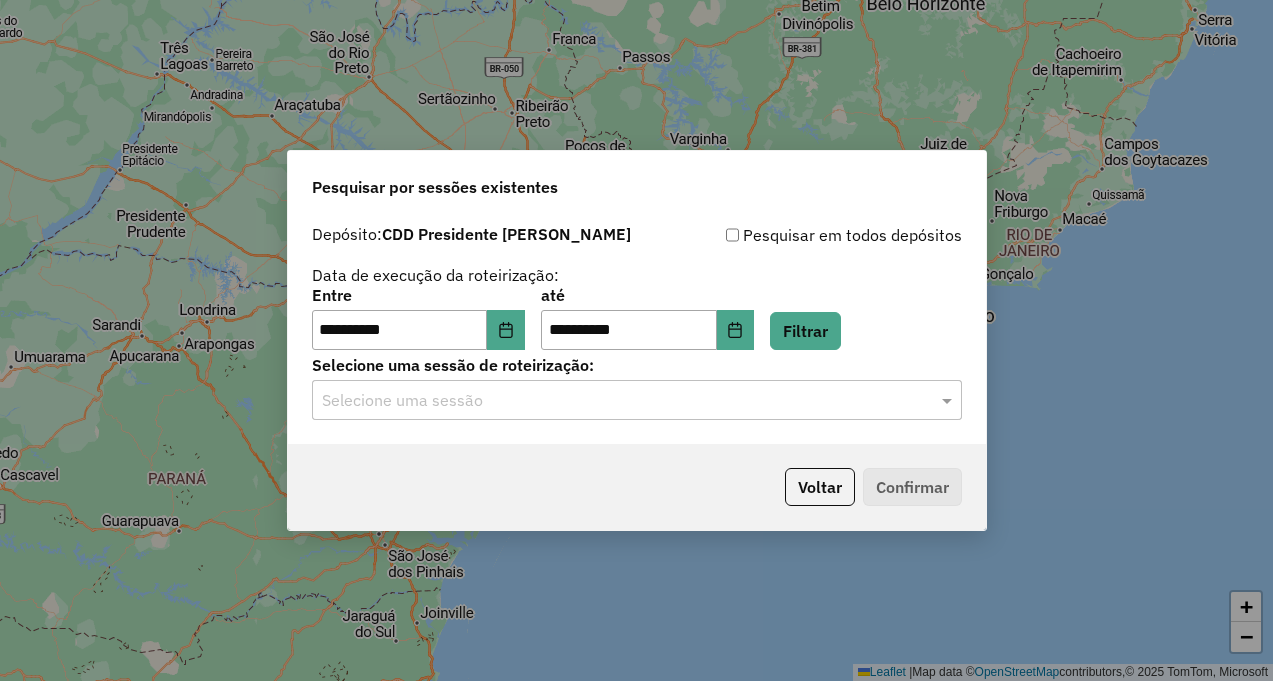
click at [787, 395] on input "text" at bounding box center [617, 401] width 590 height 24
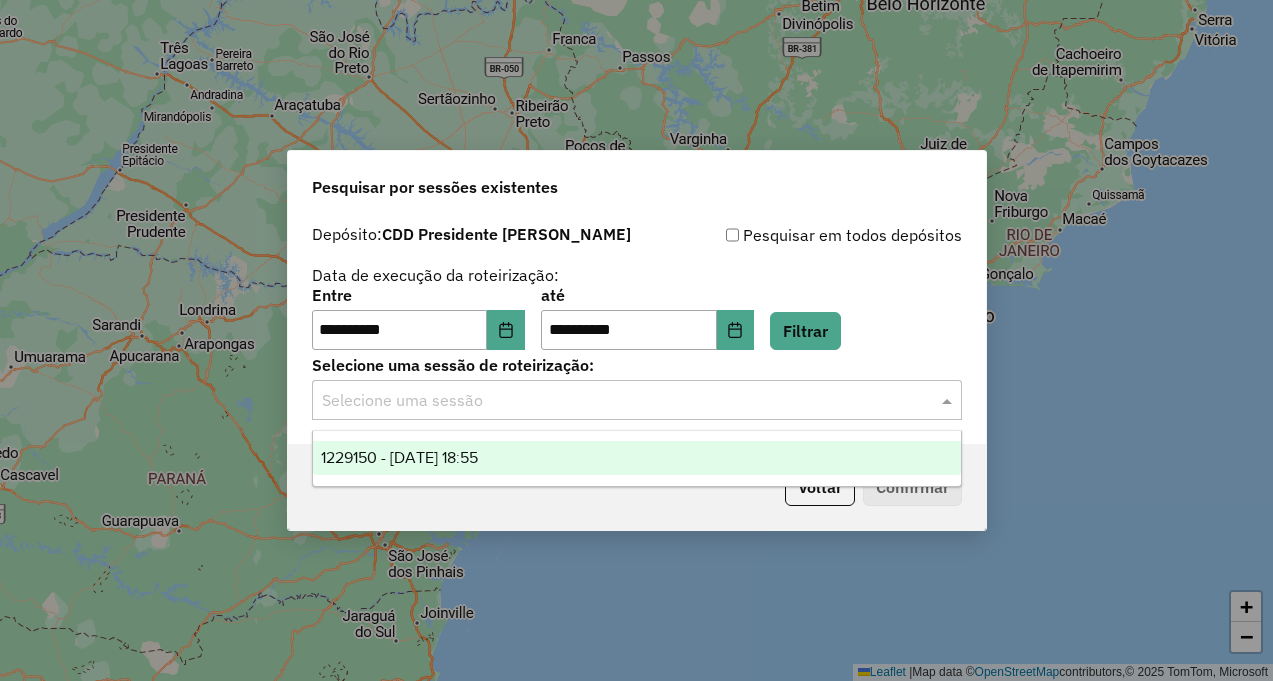
click at [756, 447] on div "1229150 - 13/08/2025 18:55" at bounding box center [637, 458] width 648 height 34
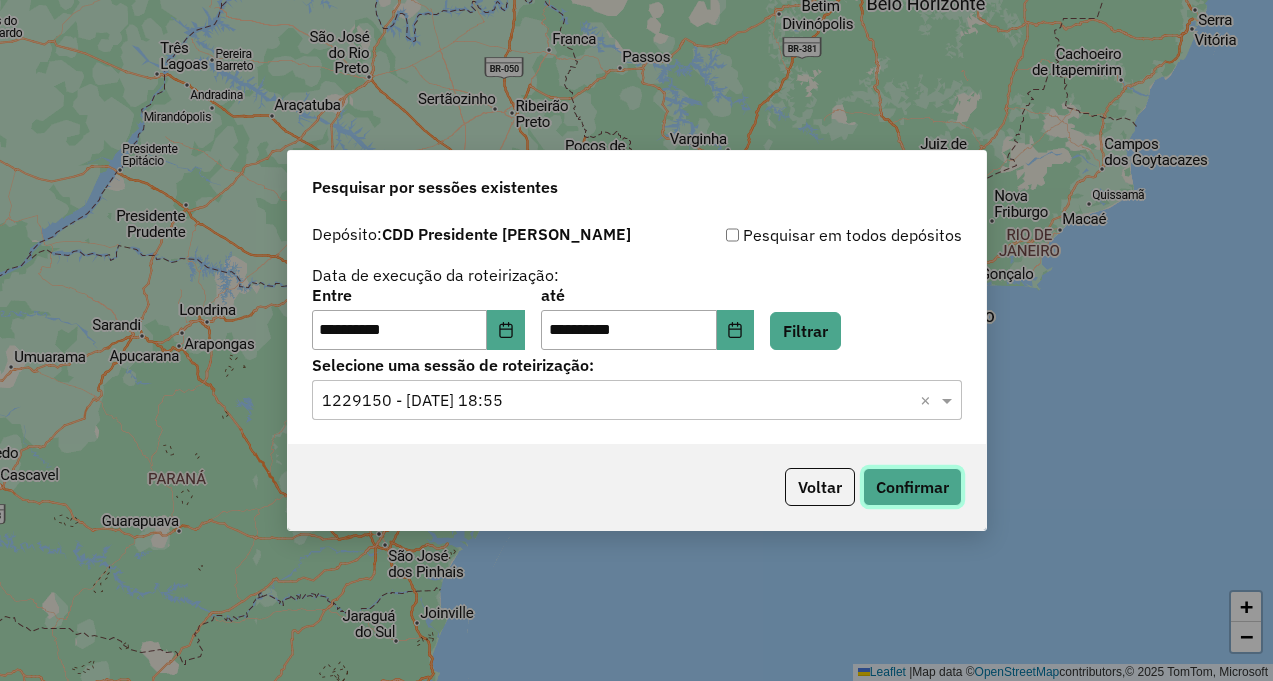
click at [885, 490] on button "Confirmar" at bounding box center [912, 487] width 99 height 38
click at [822, 506] on div "Voltar Confirmar" at bounding box center [637, 487] width 698 height 86
click at [823, 496] on button "Voltar" at bounding box center [820, 487] width 70 height 38
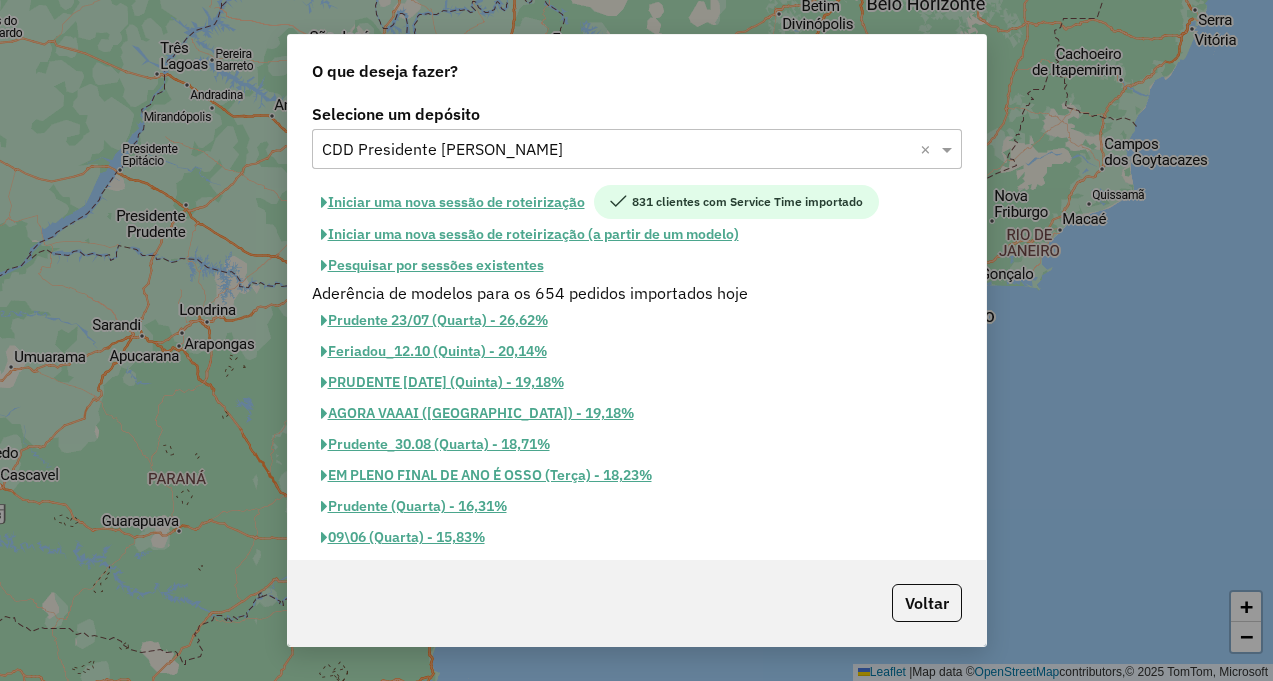
click at [530, 201] on button "Iniciar uma nova sessão de roteirização" at bounding box center [453, 202] width 282 height 34
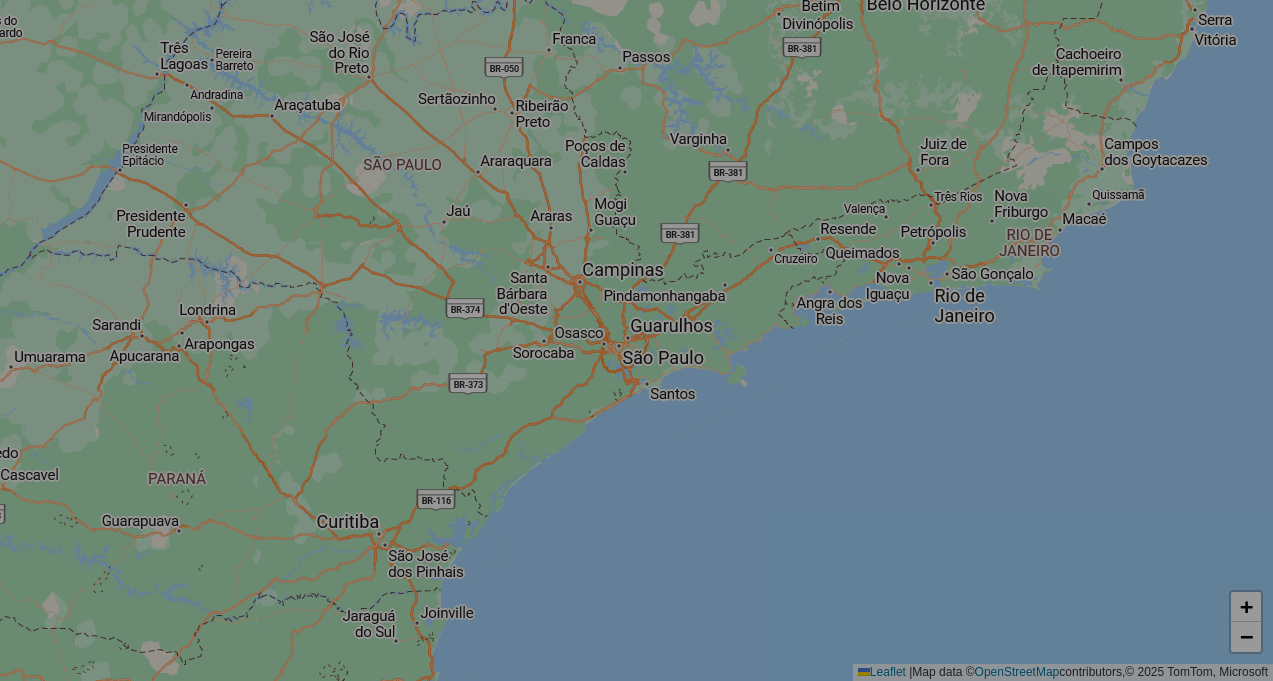
select select "*"
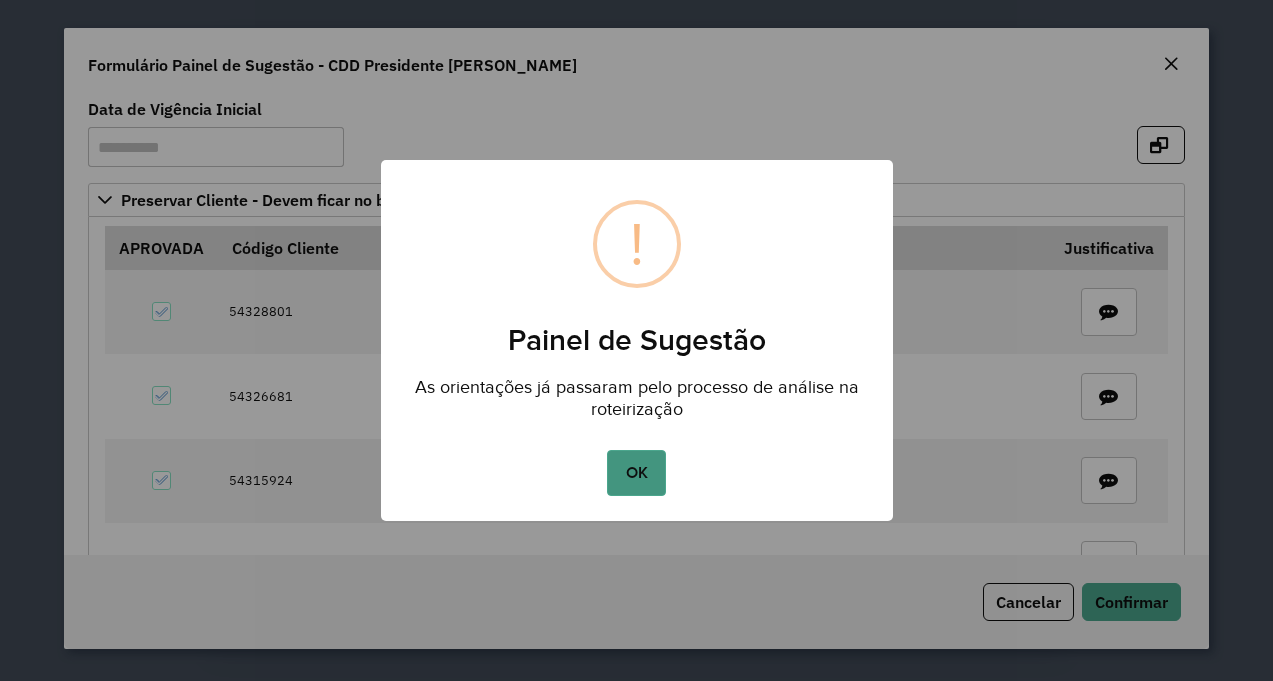
click at [637, 471] on button "OK" at bounding box center [636, 473] width 59 height 46
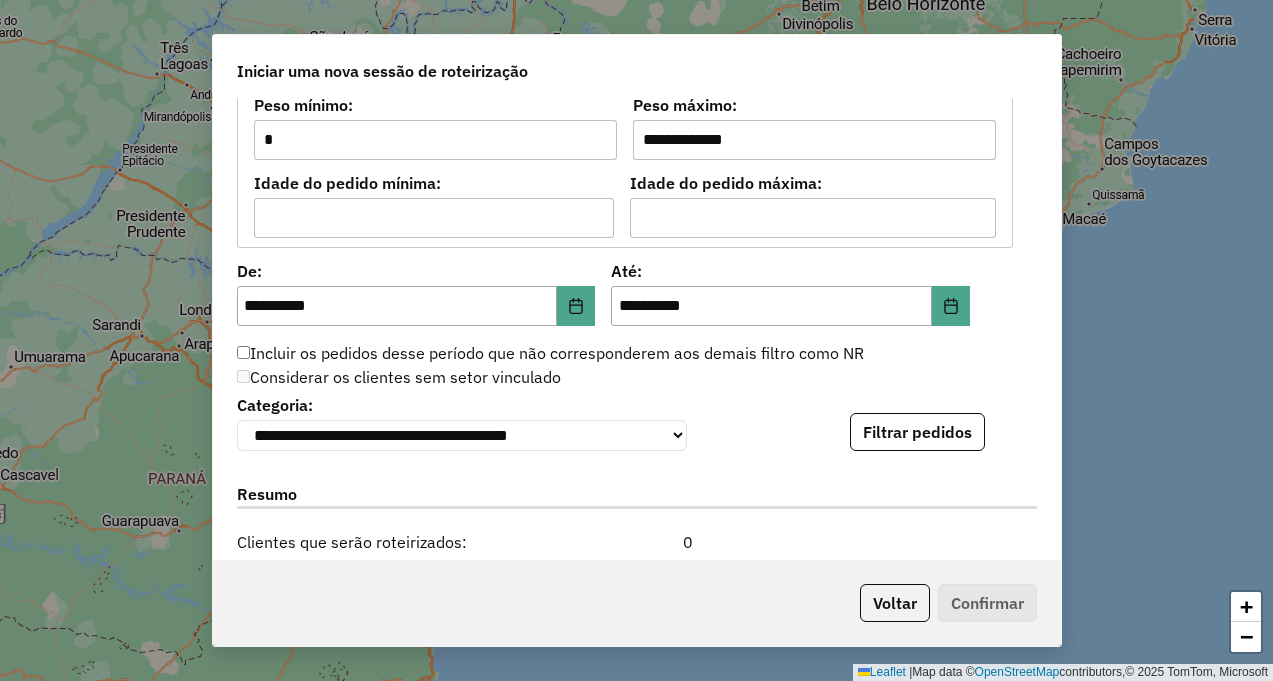
scroll to position [2000, 0]
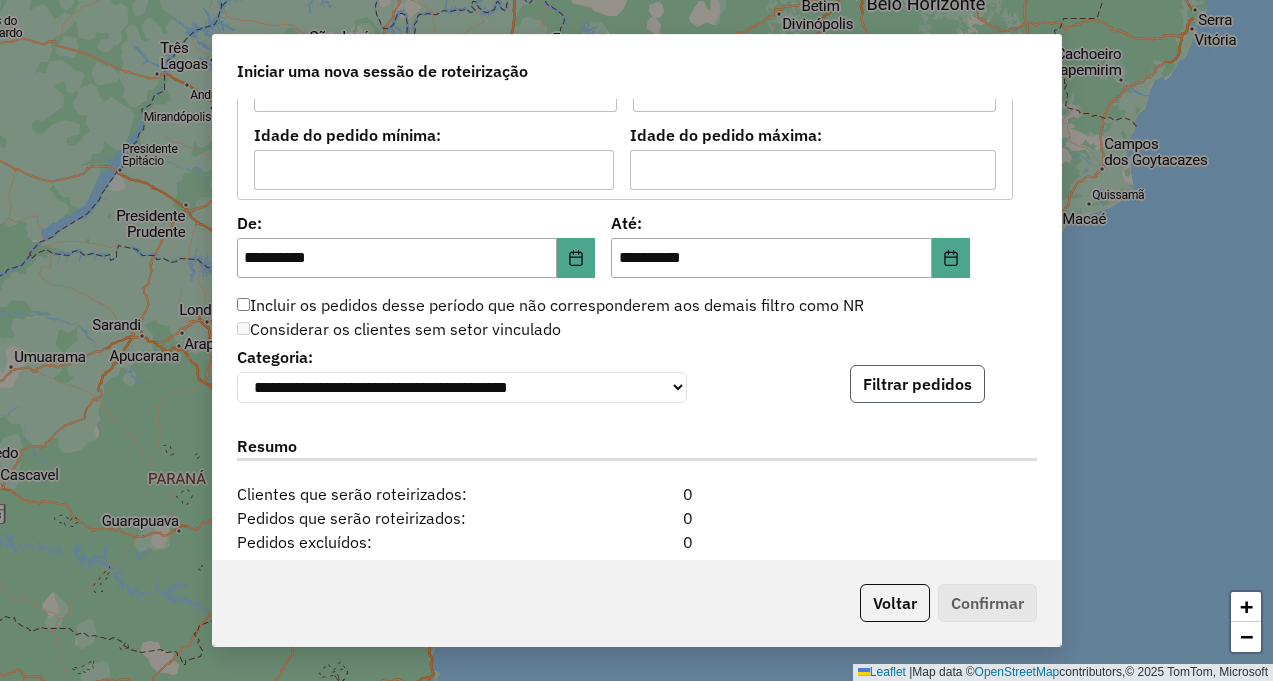
click at [913, 392] on button "Filtrar pedidos" at bounding box center [917, 384] width 135 height 38
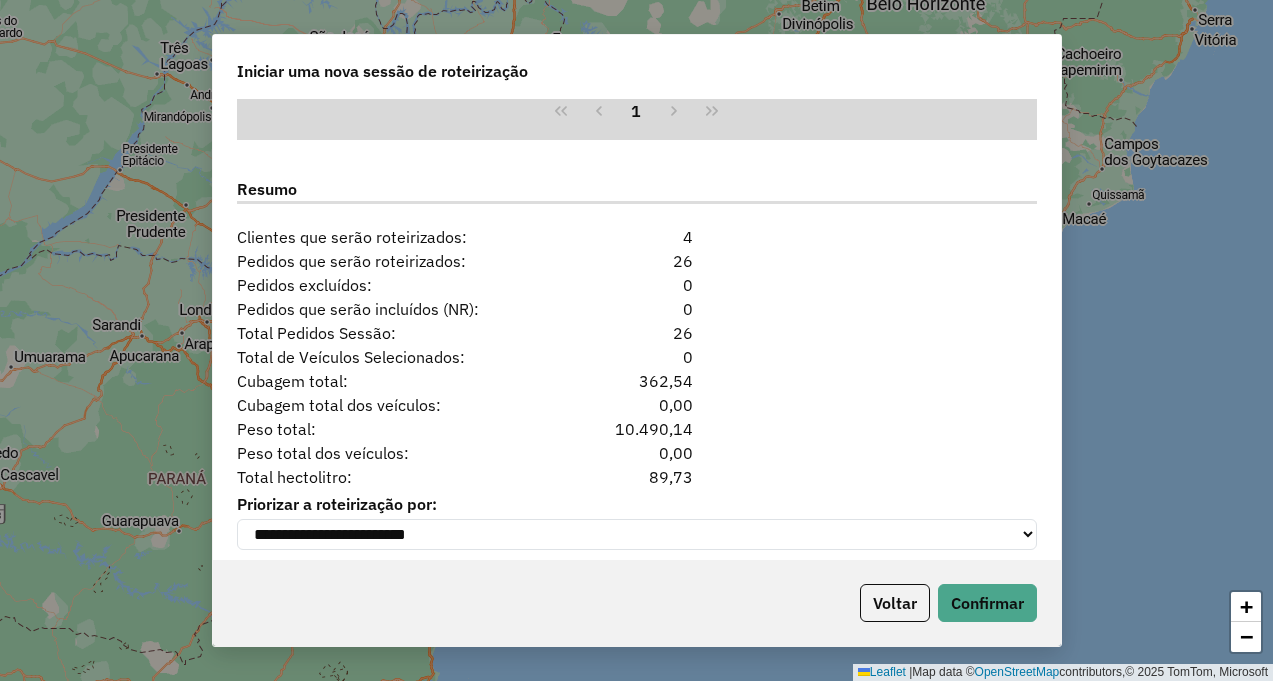
scroll to position [2693, 0]
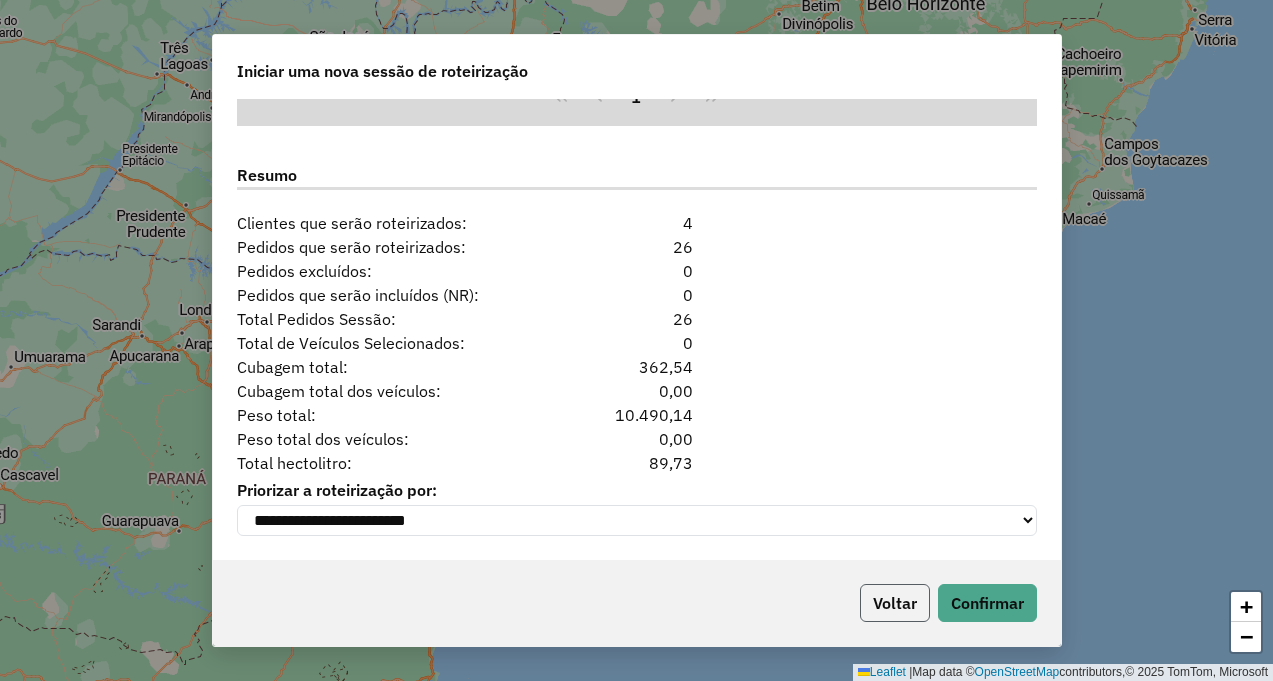
click at [873, 610] on button "Voltar" at bounding box center [895, 603] width 70 height 38
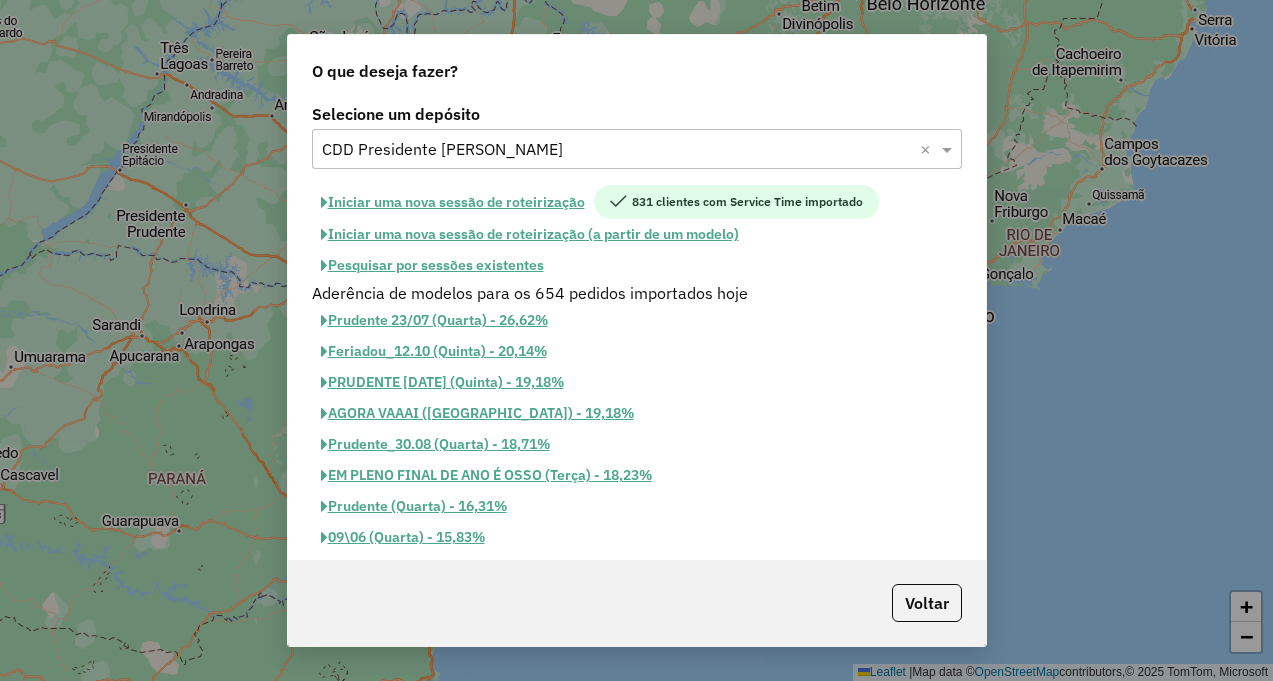
scroll to position [2655, 0]
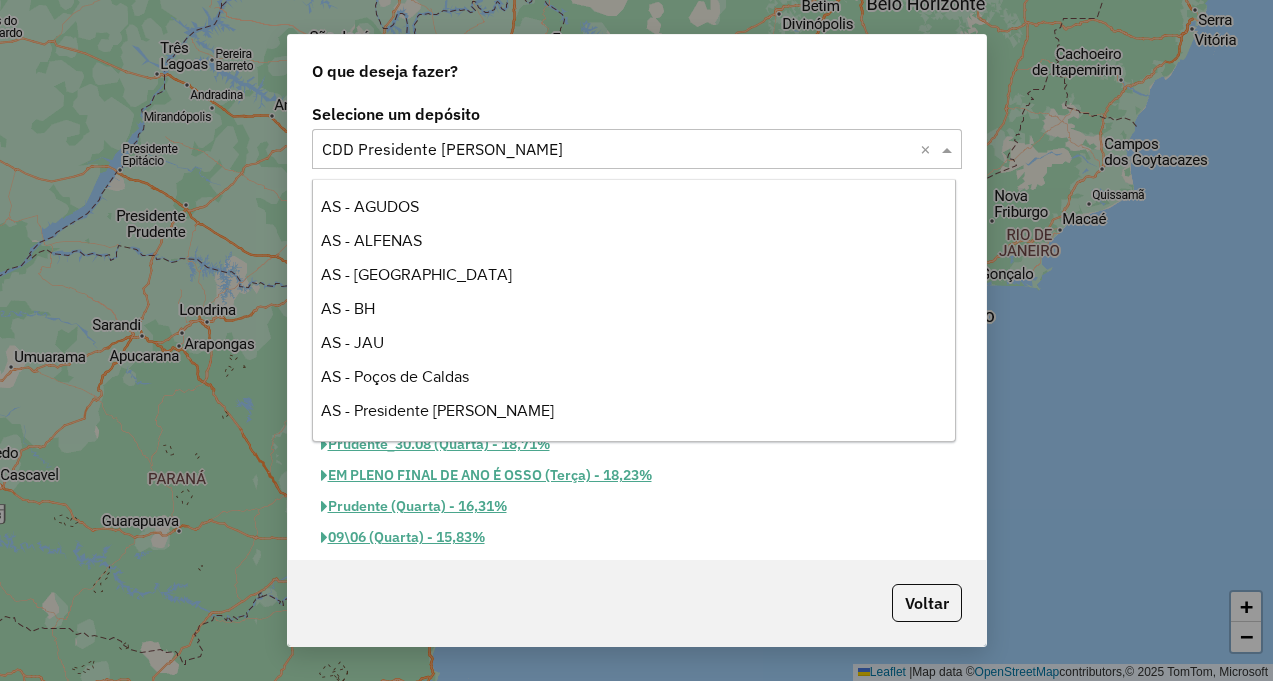
click at [646, 157] on input "text" at bounding box center [617, 150] width 590 height 24
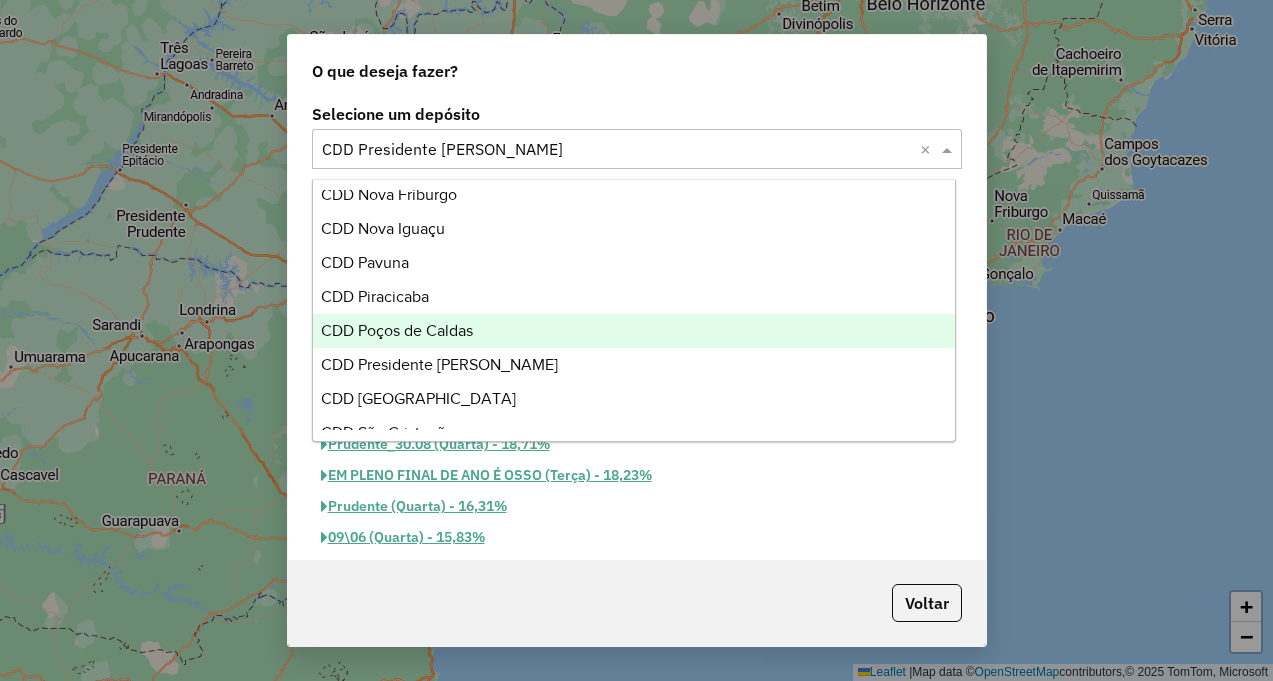
scroll to position [616, 0]
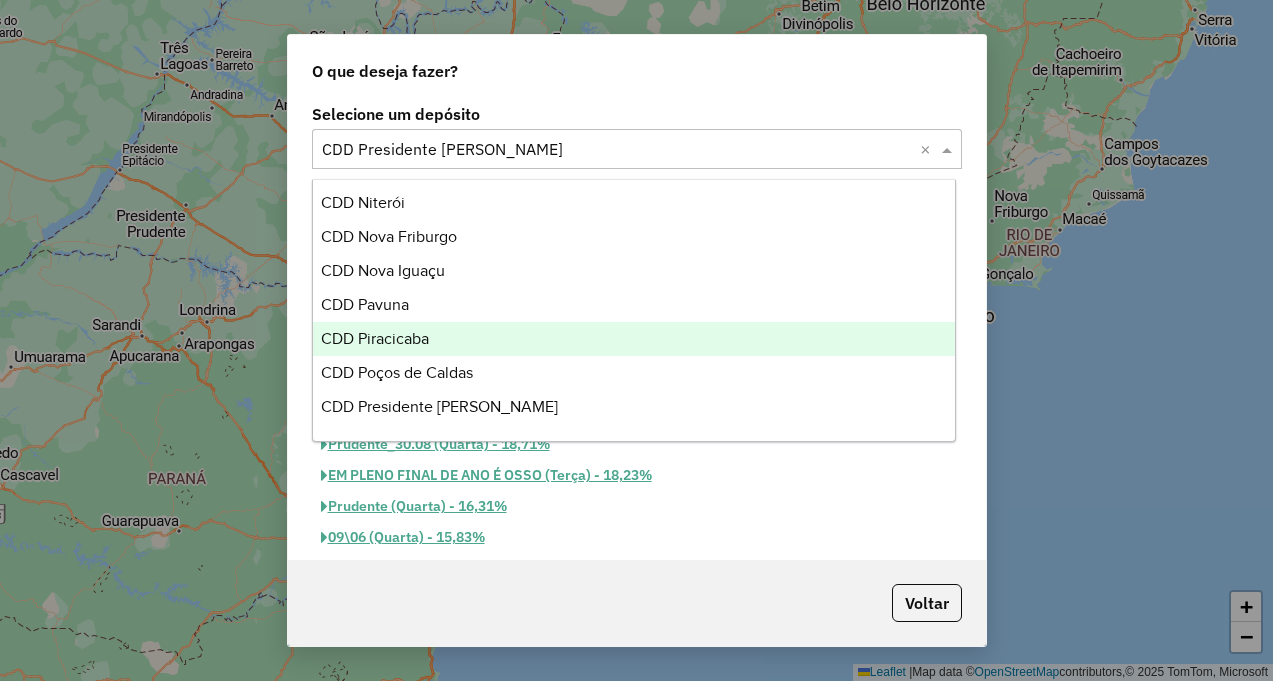
click at [560, 327] on div "CDD Piracicaba" at bounding box center [634, 339] width 642 height 34
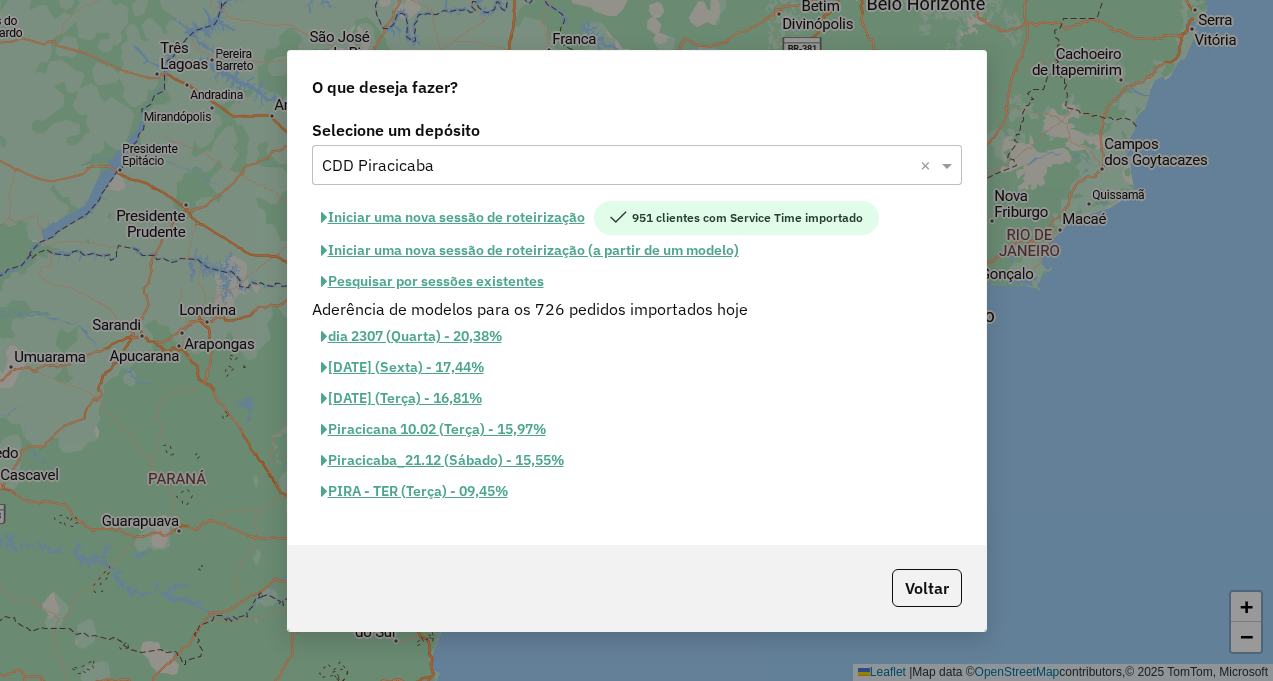
click at [551, 215] on button "Iniciar uma nova sessão de roteirização" at bounding box center [453, 218] width 282 height 34
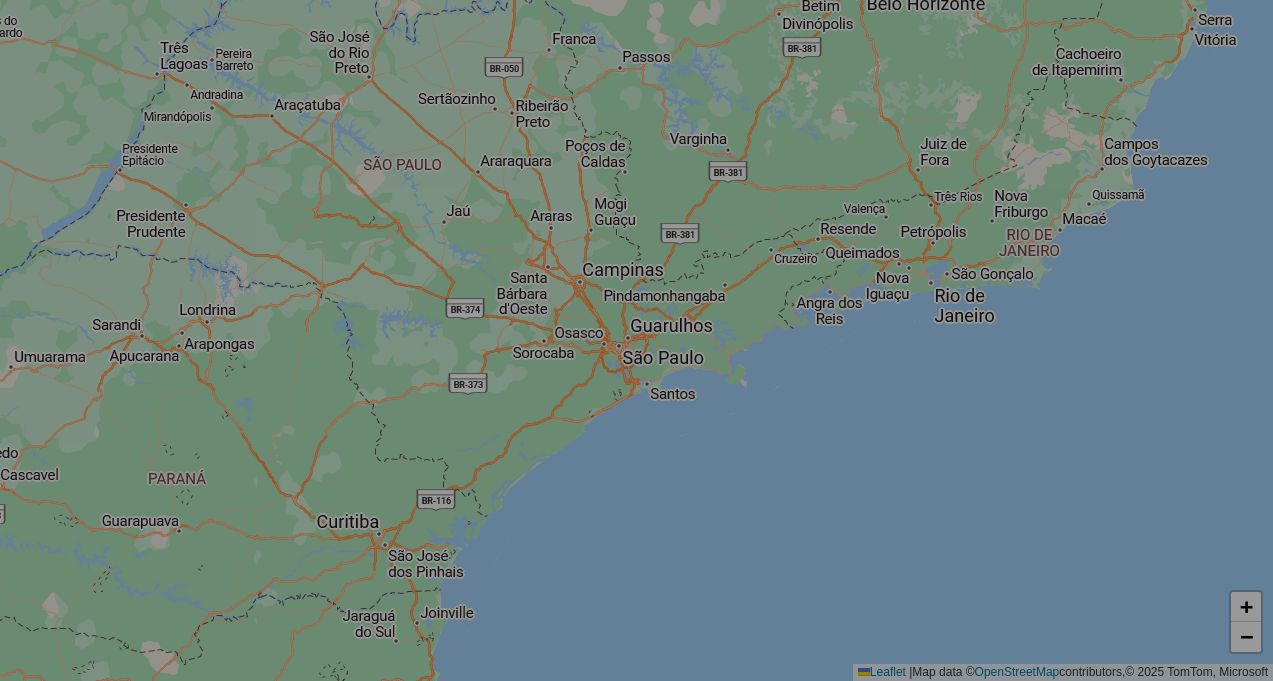
select select "*"
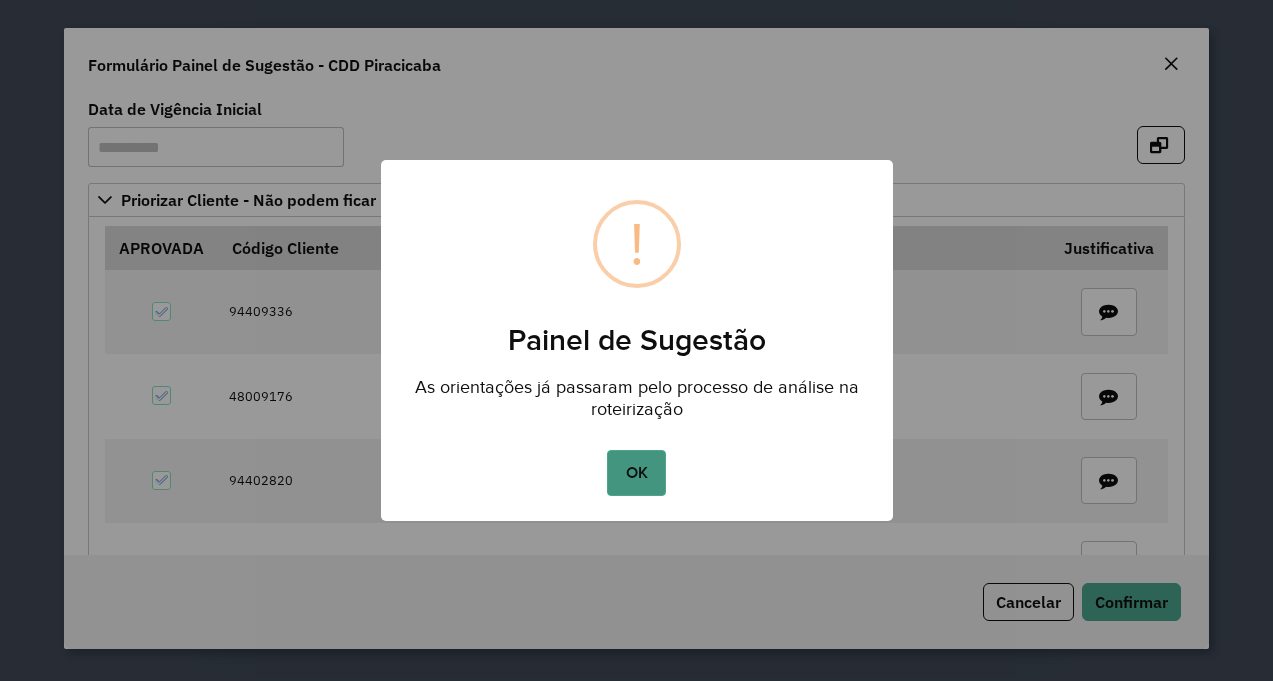
click at [654, 463] on button "OK" at bounding box center [636, 473] width 59 height 46
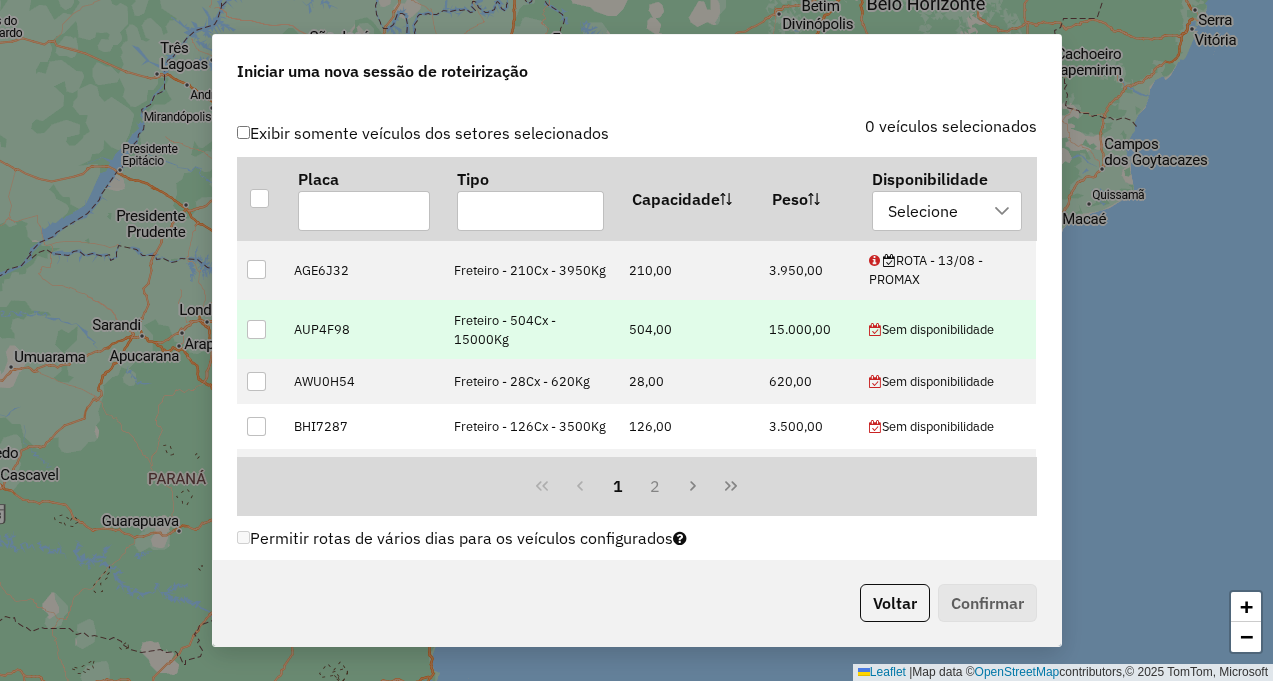
scroll to position [800, 0]
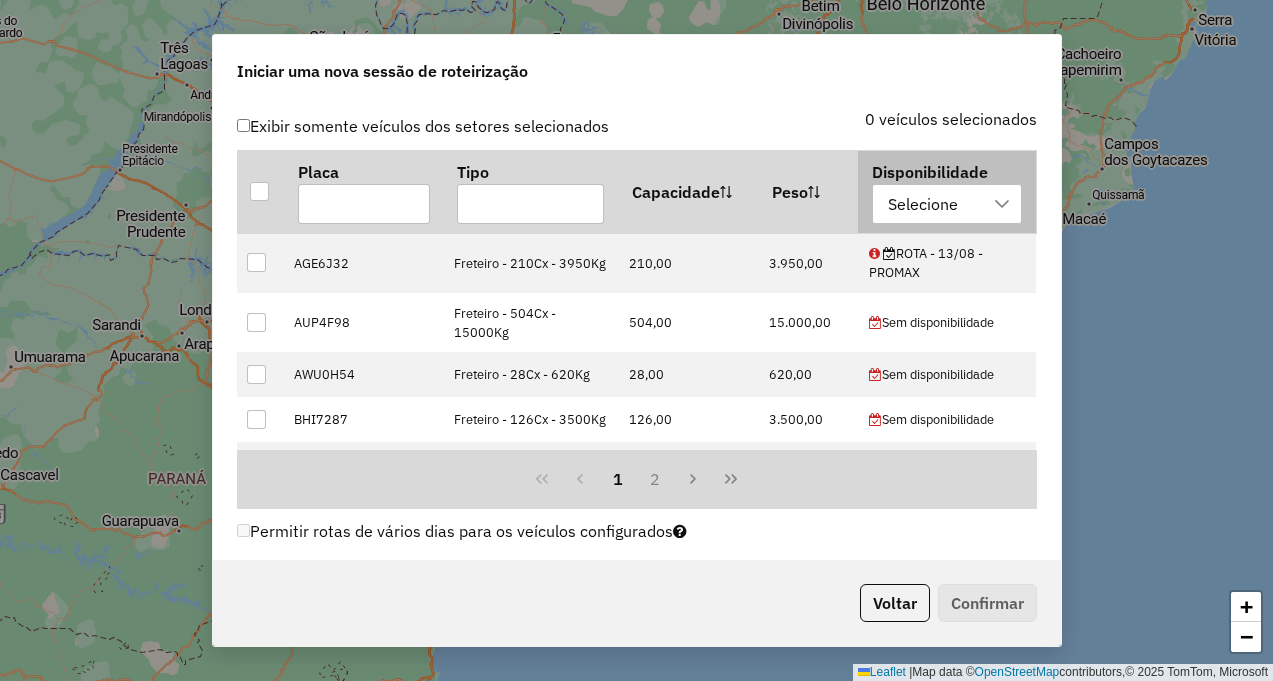
click at [926, 201] on div "Selecione" at bounding box center [923, 204] width 84 height 38
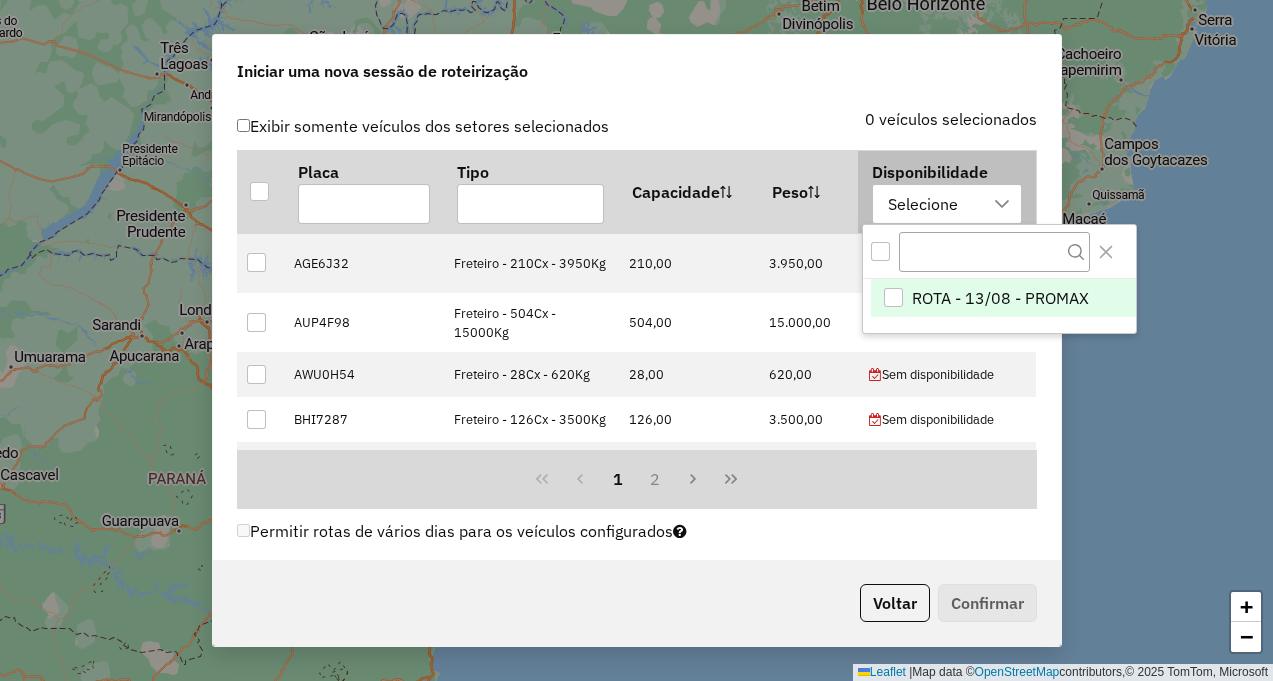
scroll to position [15, 91]
click at [906, 290] on li "ROTA - 13/08 - PROMAX" at bounding box center [1003, 298] width 265 height 38
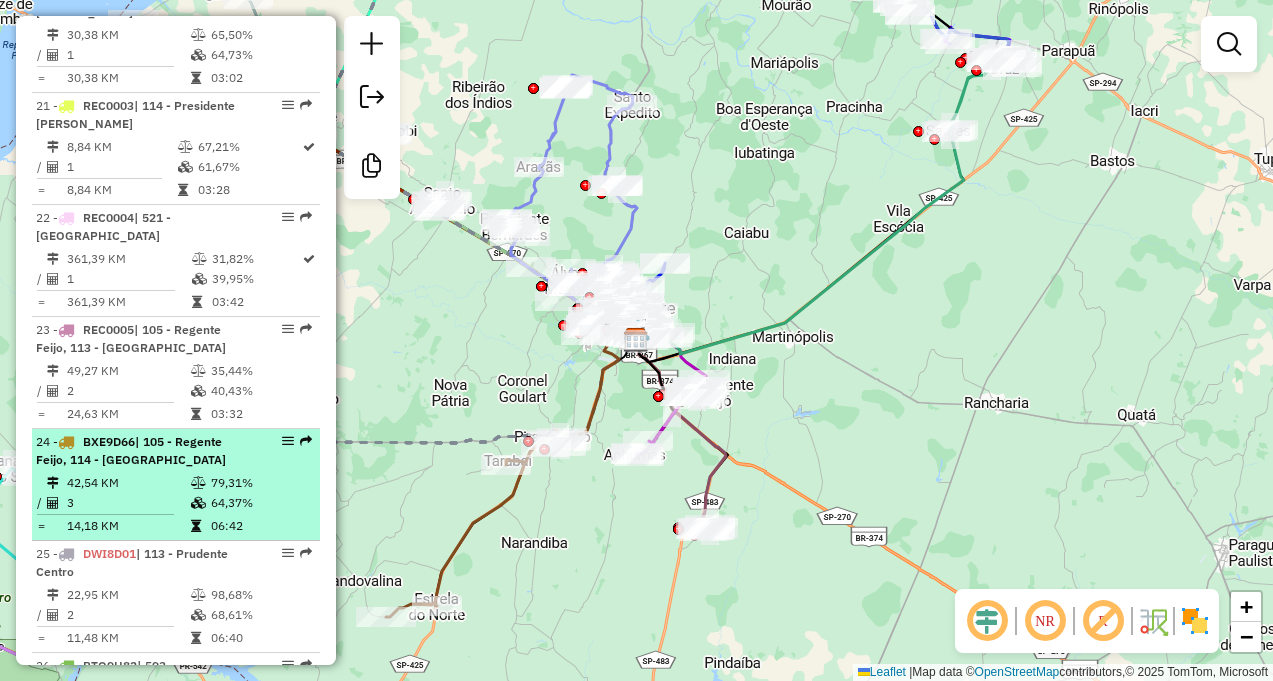
scroll to position [3000, 0]
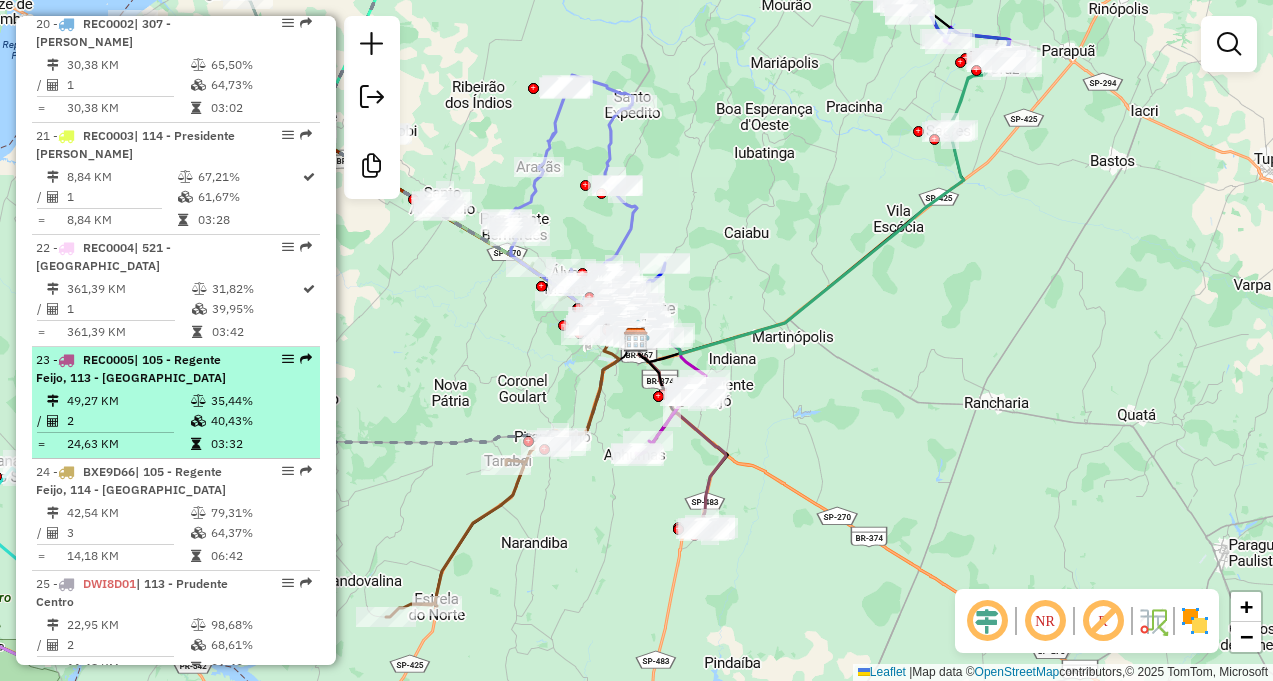
click at [182, 347] on li "23 - REC0005 | 105 - Regente Feijo, 113 - [GEOGRAPHIC_DATA] 49,27 KM 35,44% / 2…" at bounding box center [176, 403] width 288 height 112
select select "**********"
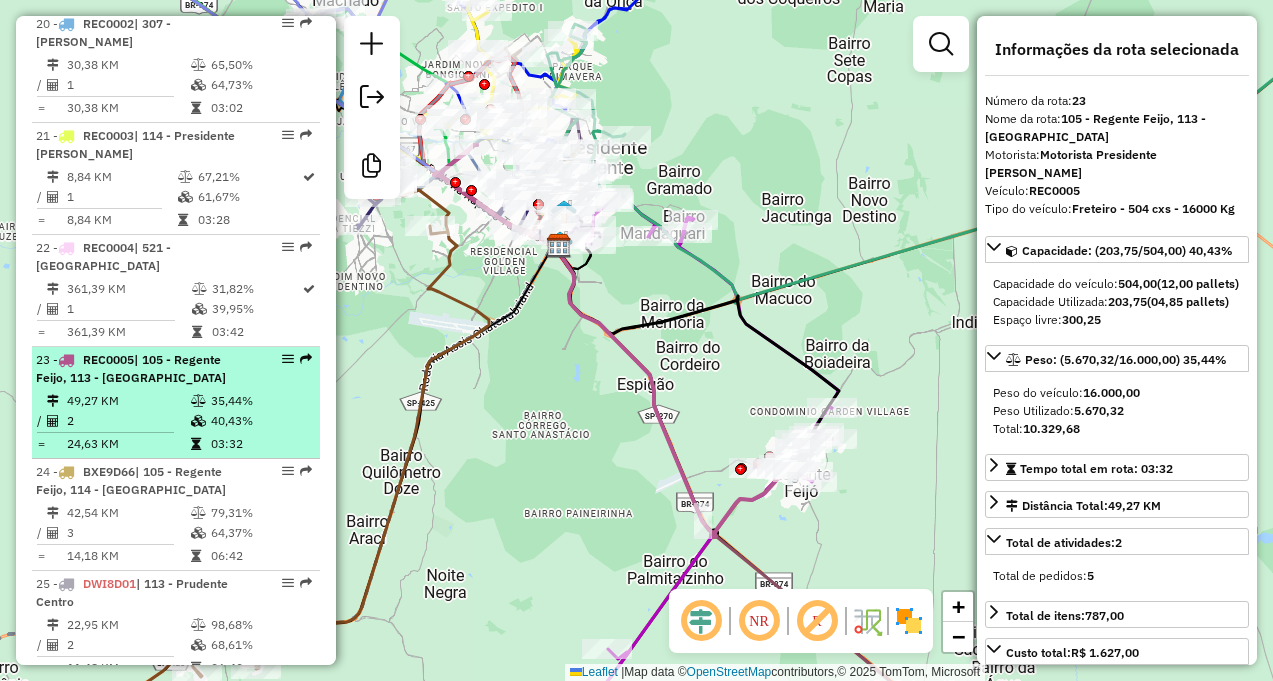
click at [182, 347] on li "23 - REC0005 | 105 - Regente Feijo, 113 - [GEOGRAPHIC_DATA] 49,27 KM 35,44% / 2…" at bounding box center [176, 403] width 288 height 112
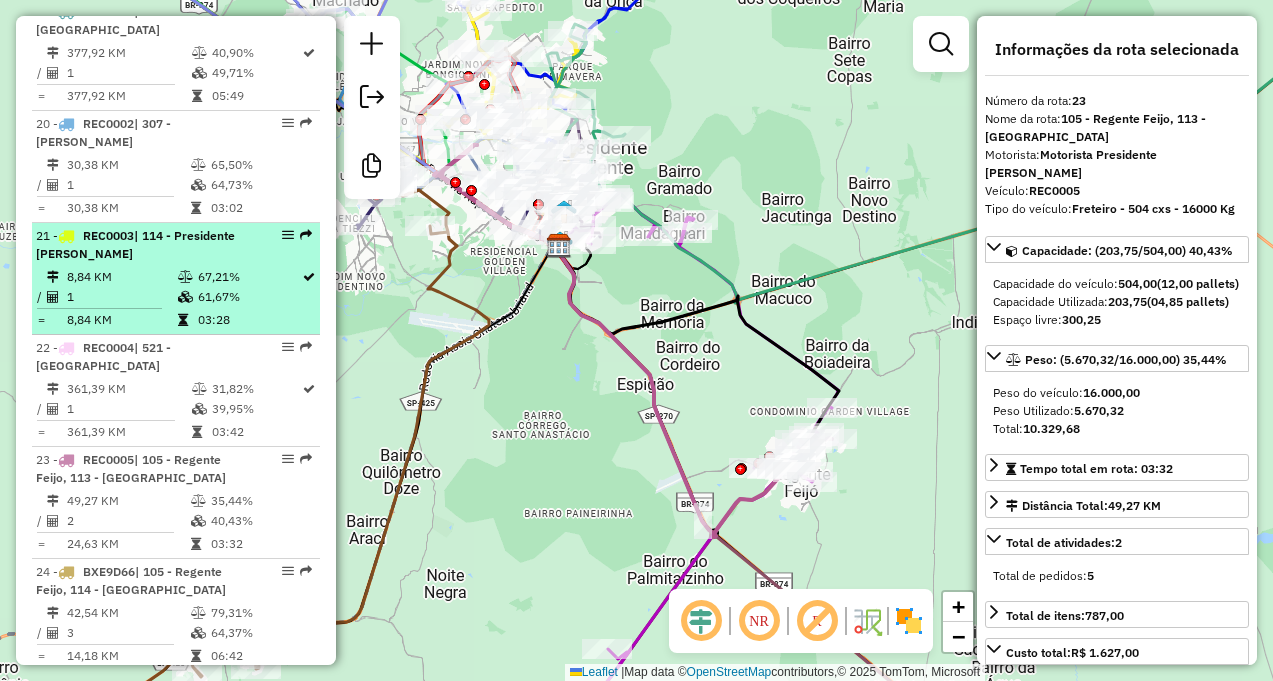
click at [178, 314] on icon at bounding box center [183, 320] width 10 height 12
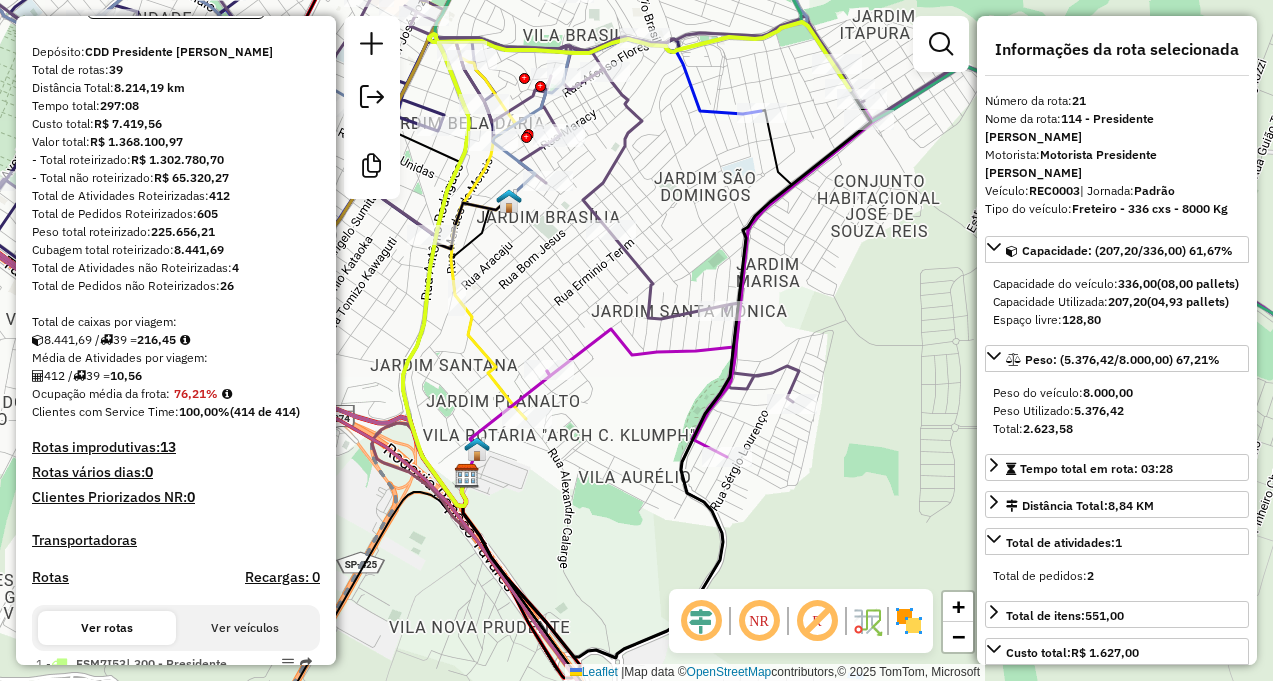
scroll to position [300, 0]
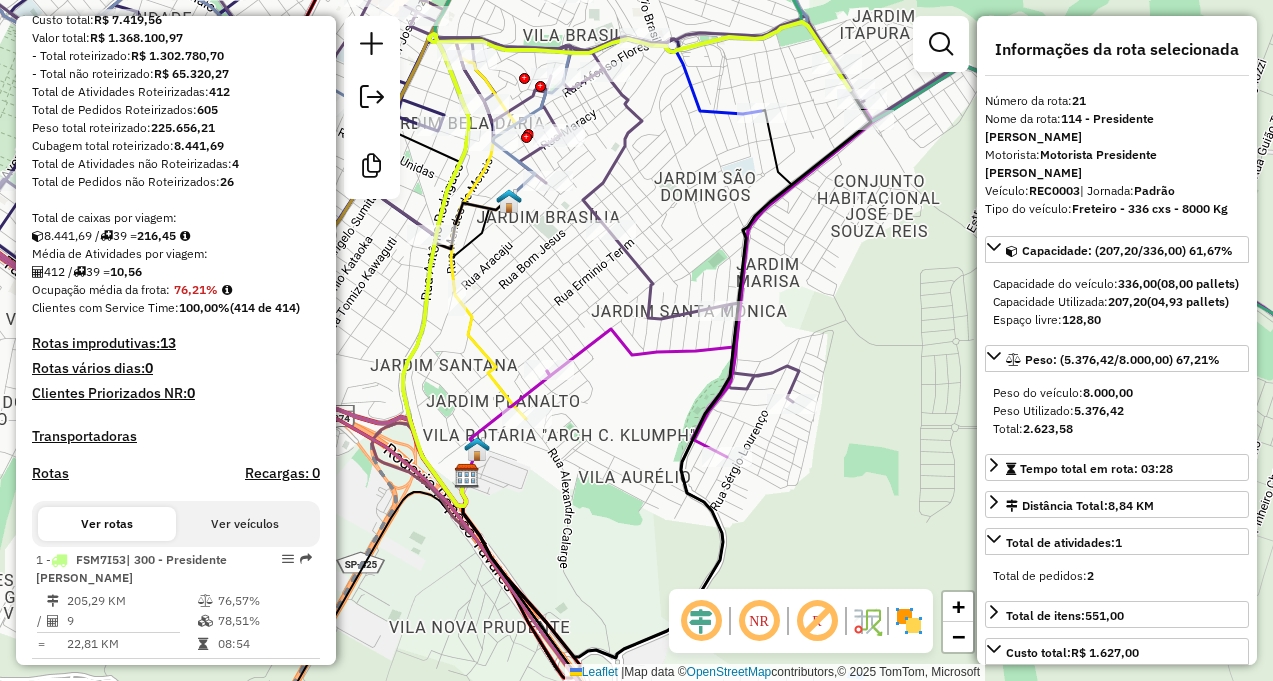
click at [274, 482] on h4 "Recargas: 0" at bounding box center [282, 473] width 75 height 17
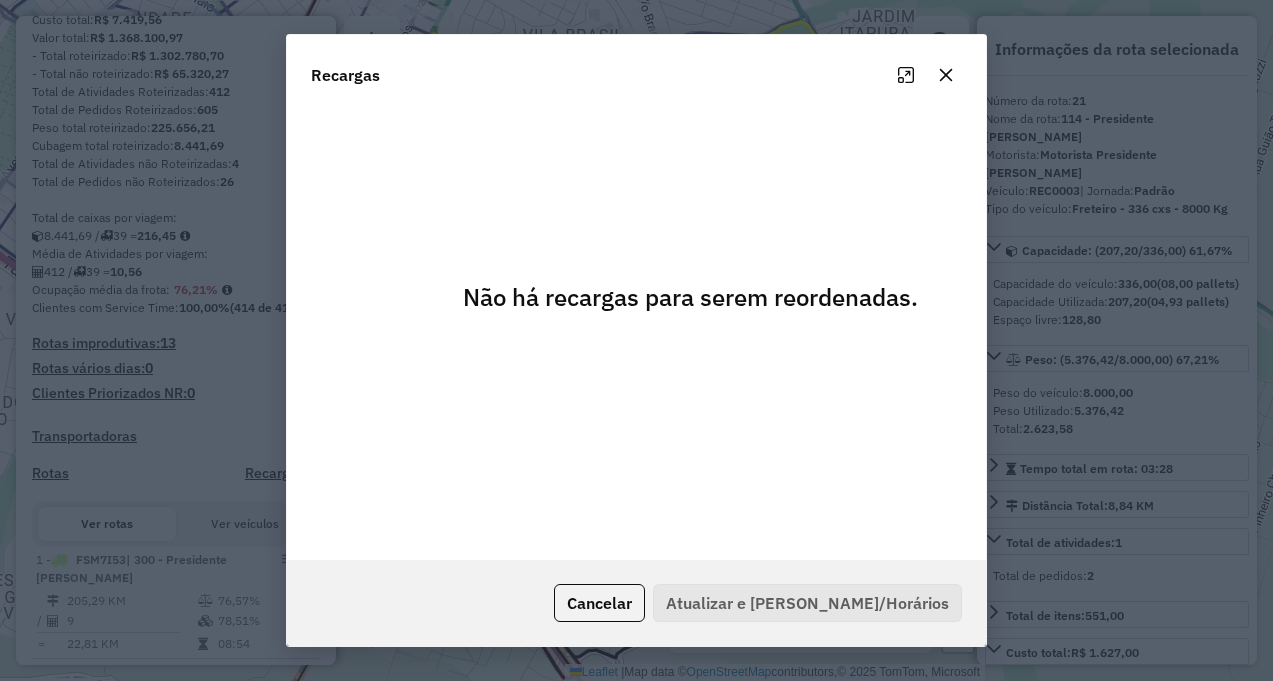
click at [942, 72] on icon "button" at bounding box center [945, 75] width 13 height 13
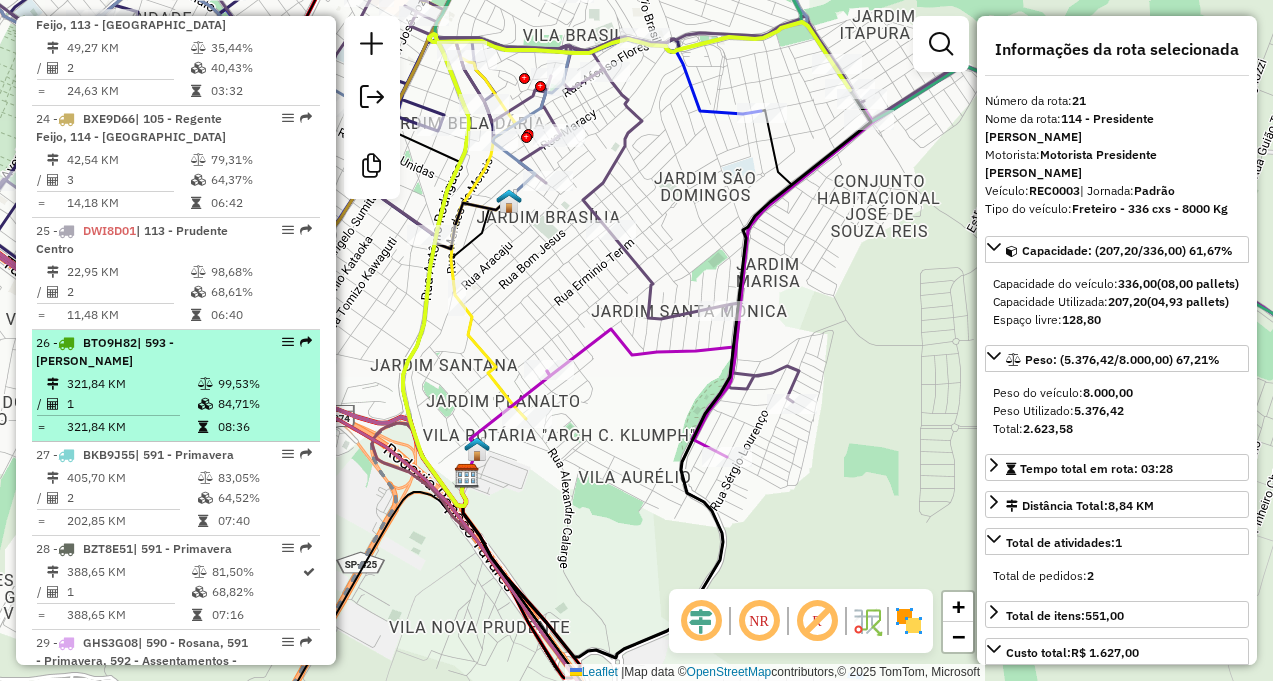
scroll to position [3400, 0]
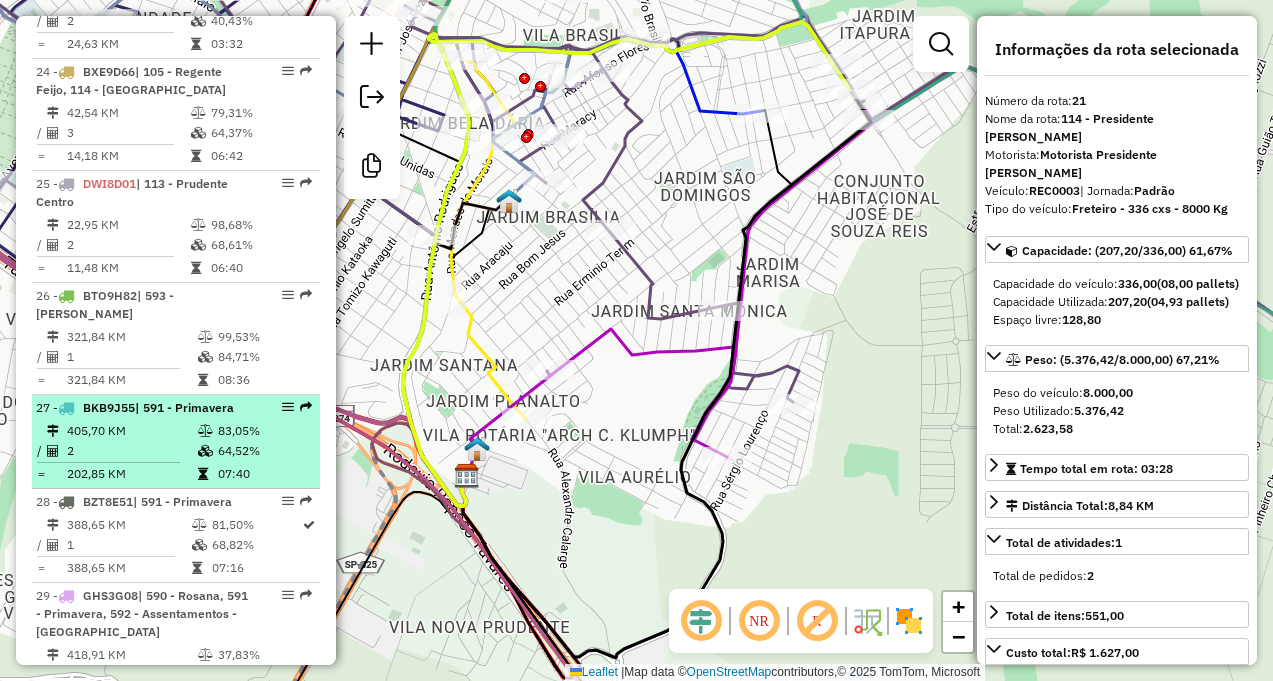
click at [202, 441] on td at bounding box center [207, 451] width 20 height 20
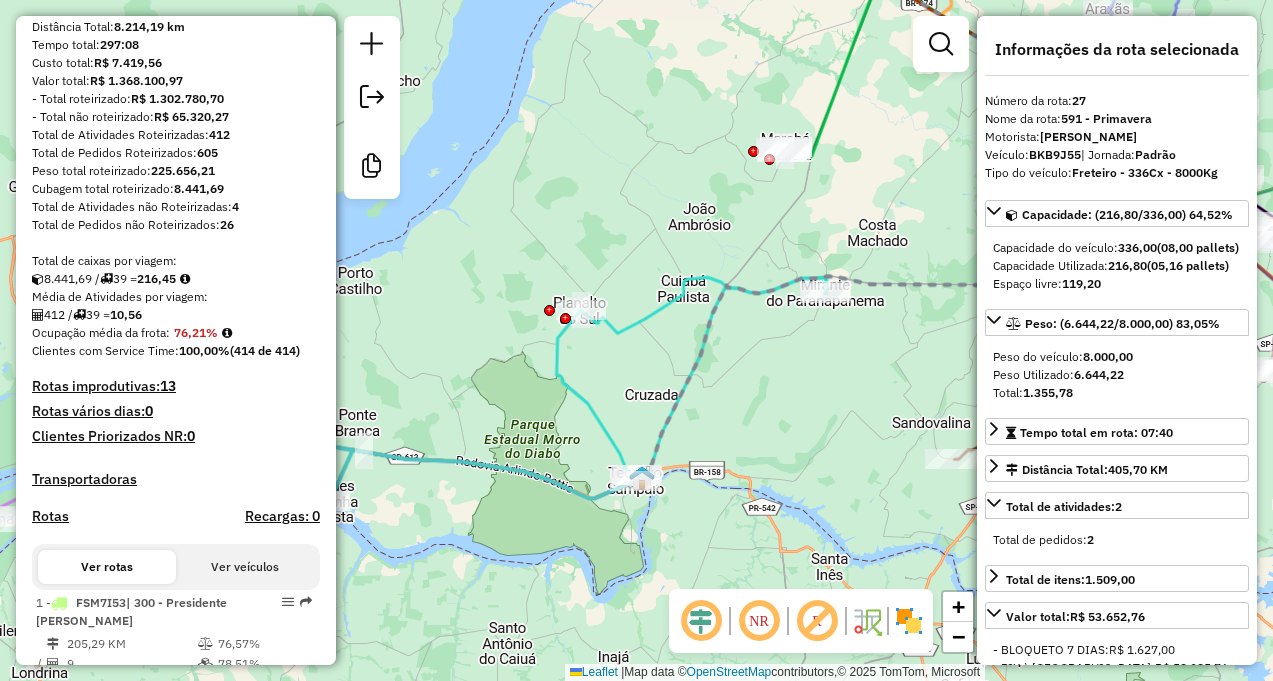
scroll to position [100, 0]
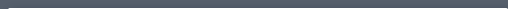
scroll to position [5700, 0]
